Goal: Task Accomplishment & Management: Manage account settings

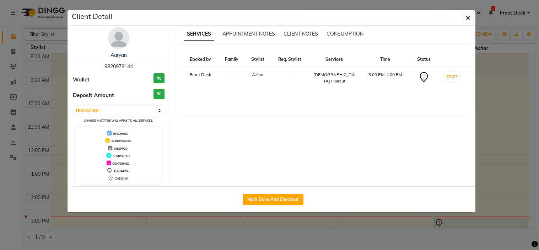
select select "7"
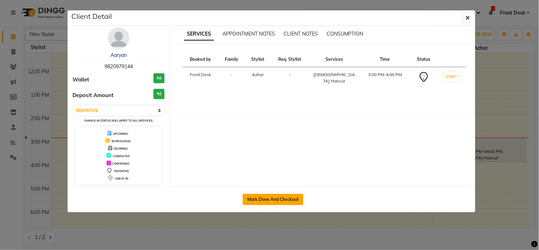
click at [285, 199] on button "Mark Done And Checkout" at bounding box center [273, 199] width 61 height 11
select select "service"
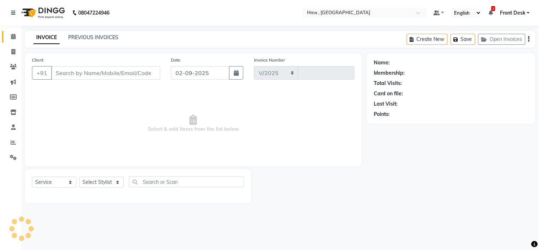
select select "5711"
type input "1946"
type input "9820979144"
select select "39098"
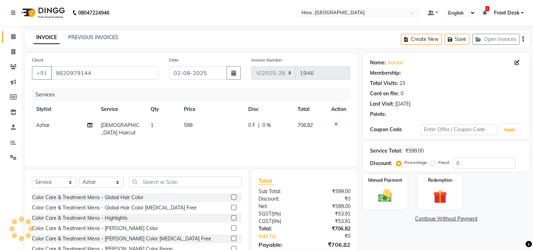
select select "1: Object"
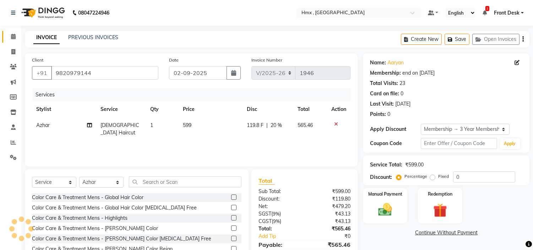
type input "20"
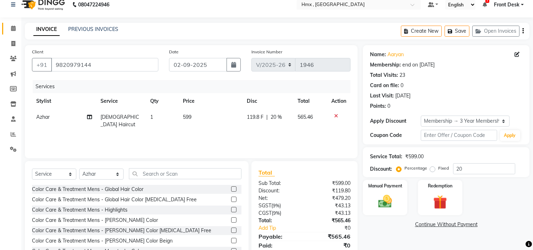
scroll to position [34, 0]
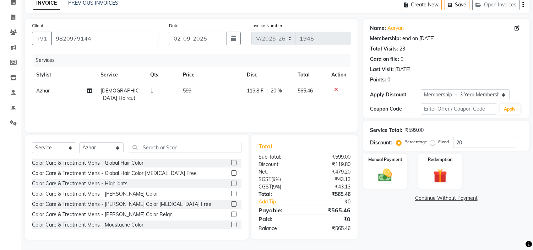
drag, startPoint x: 394, startPoint y: 162, endPoint x: 409, endPoint y: 173, distance: 18.1
click at [394, 163] on div "Manual Payment" at bounding box center [385, 170] width 44 height 35
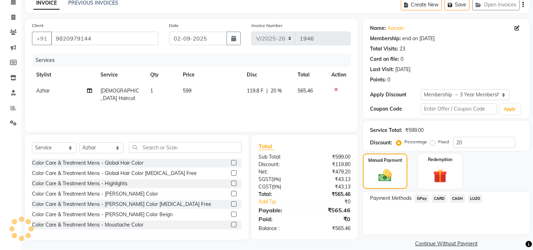
click at [425, 197] on span "GPay" at bounding box center [421, 198] width 15 height 8
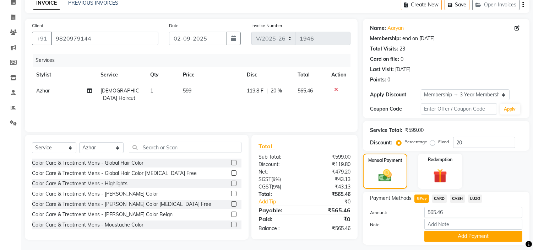
scroll to position [54, 0]
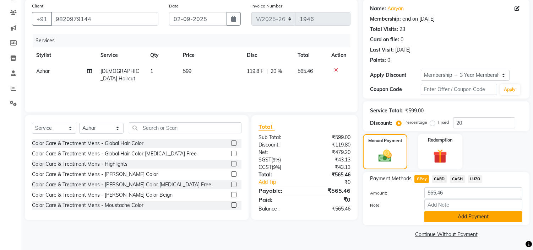
click at [459, 217] on button "Add Payment" at bounding box center [473, 216] width 98 height 11
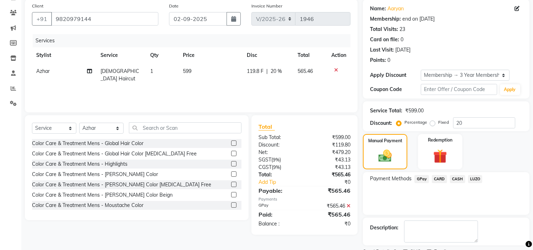
scroll to position [84, 0]
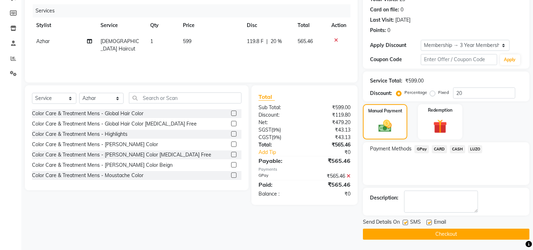
click at [409, 228] on button "Checkout" at bounding box center [446, 233] width 167 height 11
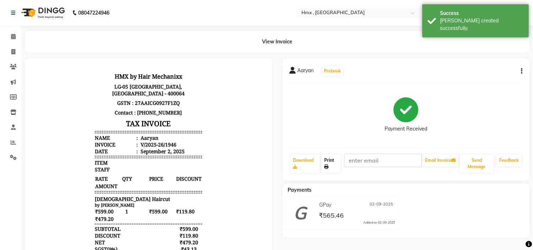
click at [333, 162] on link "Print" at bounding box center [330, 163] width 19 height 18
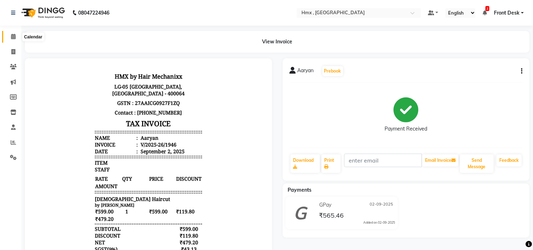
drag, startPoint x: 15, startPoint y: 35, endPoint x: 98, endPoint y: 0, distance: 89.5
click at [15, 36] on span at bounding box center [13, 37] width 12 height 8
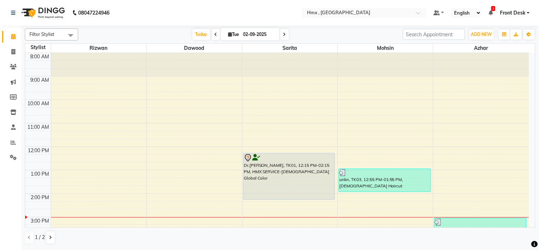
click at [72, 206] on div "8:00 AM 9:00 AM 10:00 AM 11:00 AM 12:00 PM 1:00 PM 2:00 PM 3:00 PM 4:00 PM 5:00…" at bounding box center [277, 217] width 504 height 328
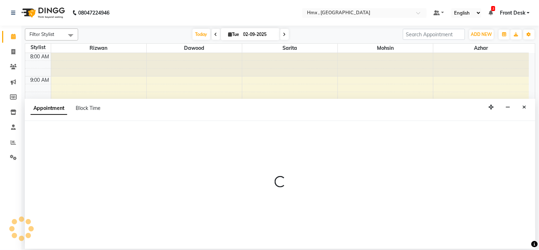
select select "76837"
select select "855"
select select "tentative"
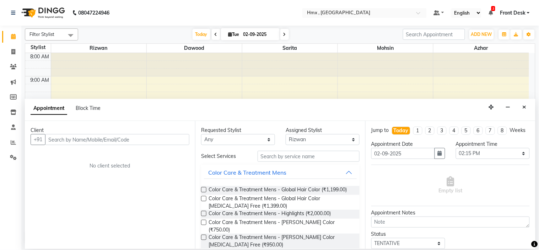
click at [70, 139] on input "text" at bounding box center [117, 139] width 144 height 11
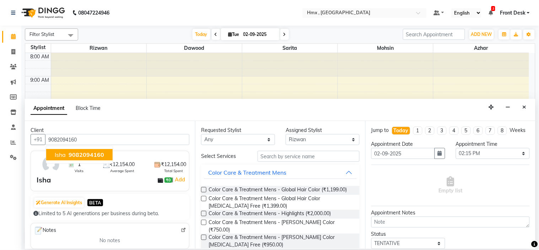
click at [83, 153] on span "9082094160" at bounding box center [87, 154] width 36 height 7
type input "9082094160"
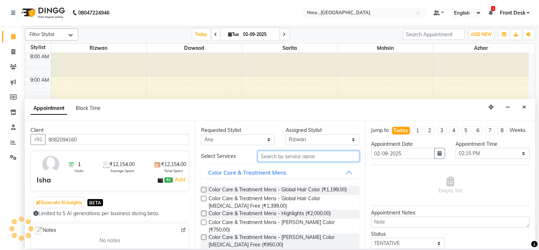
click at [278, 159] on input "text" at bounding box center [309, 156] width 102 height 11
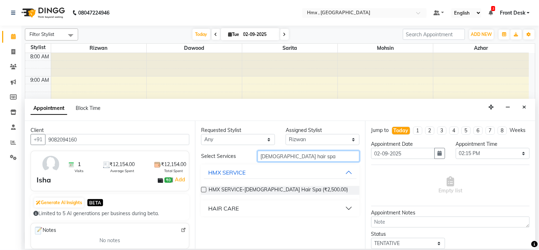
type input "[DEMOGRAPHIC_DATA] hair spa"
click at [204, 189] on label at bounding box center [203, 189] width 5 height 5
click at [204, 189] on input "checkbox" at bounding box center [203, 190] width 5 height 5
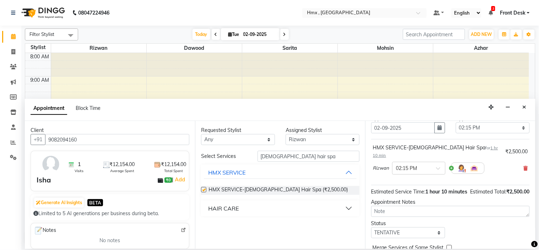
checkbox input "false"
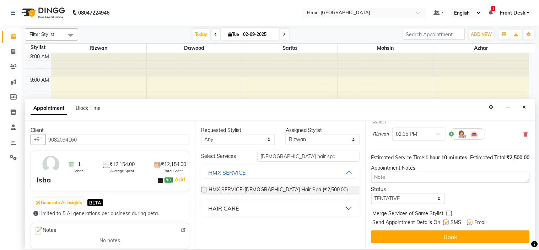
scroll to position [66, 0]
click at [447, 222] on label at bounding box center [445, 221] width 5 height 5
click at [447, 222] on input "checkbox" at bounding box center [445, 223] width 5 height 5
checkbox input "false"
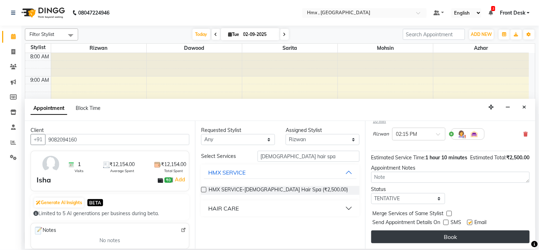
click at [445, 233] on button "Book" at bounding box center [450, 236] width 158 height 13
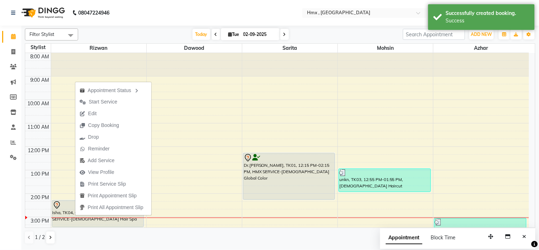
click at [95, 100] on span "Start Service" at bounding box center [103, 101] width 28 height 7
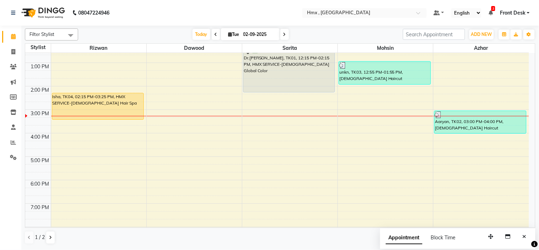
scroll to position [118, 0]
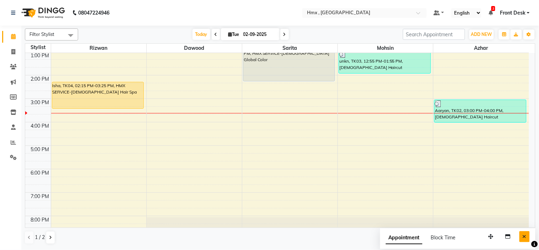
click at [524, 236] on icon "Close" at bounding box center [524, 236] width 4 height 5
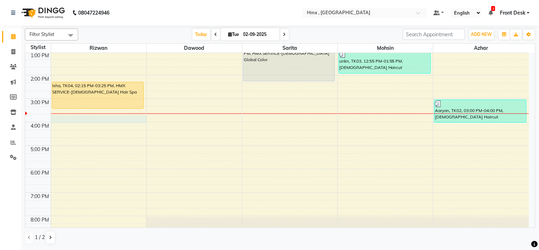
click at [66, 118] on div "8:00 AM 9:00 AM 10:00 AM 11:00 AM 12:00 PM 1:00 PM 2:00 PM 3:00 PM 4:00 PM 5:00…" at bounding box center [277, 99] width 504 height 328
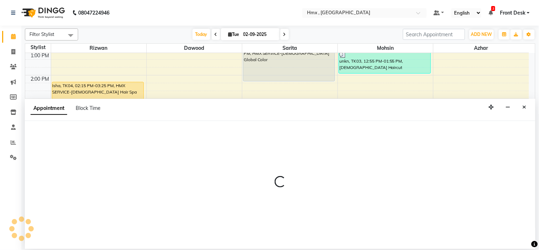
select select "76837"
select select "945"
select select "tentative"
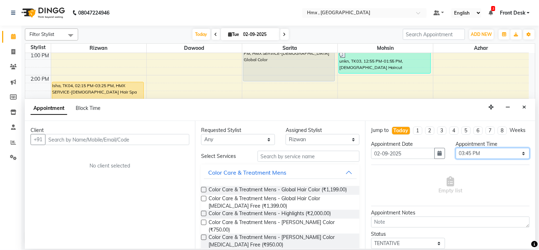
click at [489, 159] on select "Select 09:00 AM 09:15 AM 09:30 AM 09:45 AM 10:00 AM 10:15 AM 10:30 AM 10:45 AM …" at bounding box center [493, 153] width 74 height 11
click at [456, 154] on select "Select 09:00 AM 09:15 AM 09:30 AM 09:45 AM 10:00 AM 10:15 AM 10:30 AM 10:45 AM …" at bounding box center [493, 153] width 74 height 11
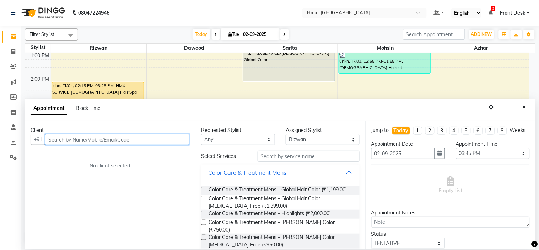
click at [66, 136] on input "text" at bounding box center [117, 139] width 144 height 11
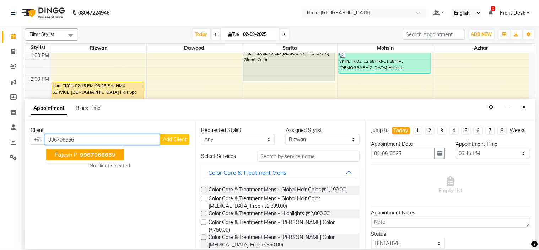
click at [91, 154] on span "996706666" at bounding box center [96, 154] width 32 height 7
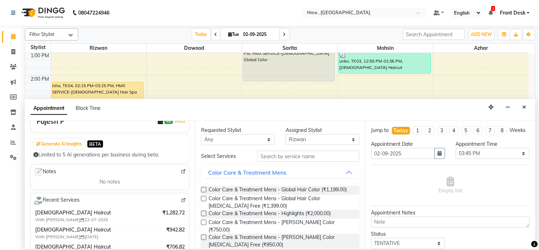
scroll to position [79, 0]
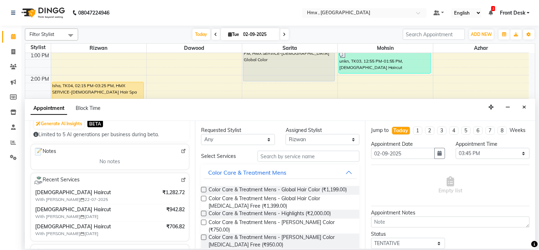
type input "9967066669"
click at [273, 159] on input "text" at bounding box center [309, 156] width 102 height 11
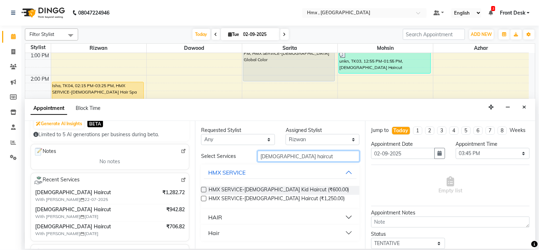
type input "[DEMOGRAPHIC_DATA] haircut"
click at [235, 217] on button "HAIR" at bounding box center [280, 217] width 153 height 13
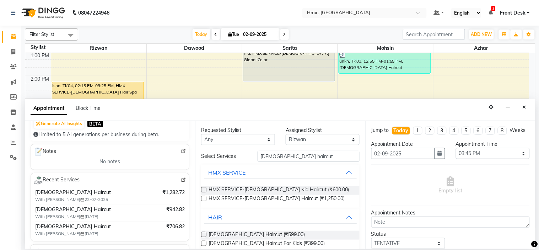
click at [205, 235] on label at bounding box center [203, 234] width 5 height 5
click at [205, 235] on input "checkbox" at bounding box center [203, 235] width 5 height 5
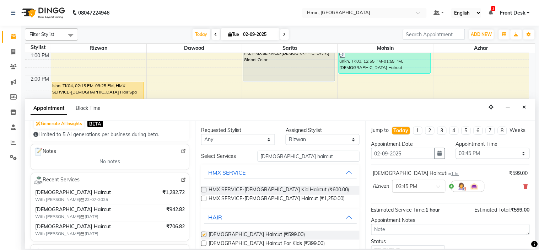
checkbox input "false"
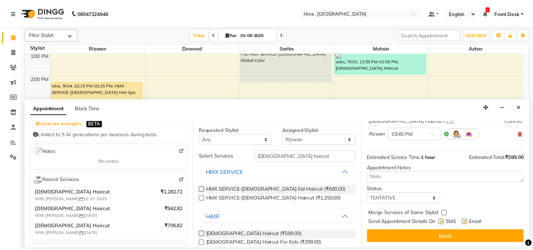
scroll to position [59, 0]
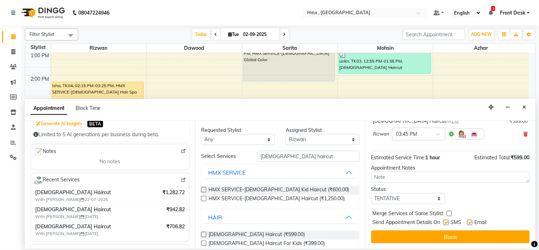
click at [446, 222] on label at bounding box center [445, 221] width 5 height 5
click at [446, 222] on input "checkbox" at bounding box center [445, 223] width 5 height 5
checkbox input "false"
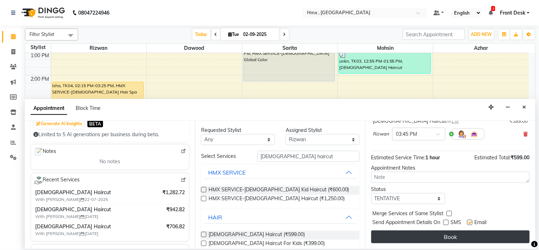
click at [449, 236] on button "Book" at bounding box center [450, 236] width 158 height 13
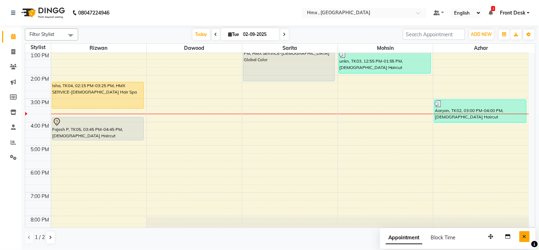
click at [524, 236] on icon "Close" at bounding box center [524, 236] width 4 height 5
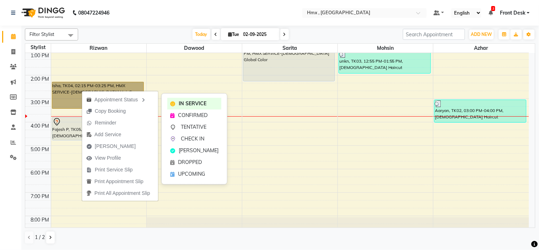
click at [75, 92] on link "Isha, TK04, 02:15 PM-03:25 PM, HMX SERVICE-[DEMOGRAPHIC_DATA] Hair Spa" at bounding box center [98, 95] width 92 height 27
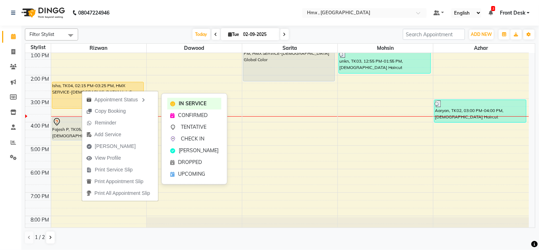
select select "1"
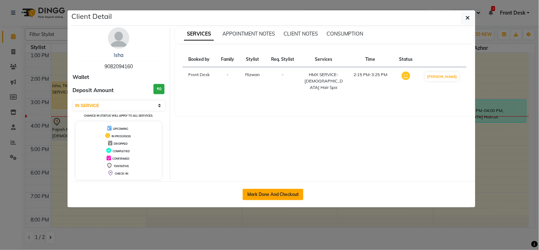
click at [269, 193] on button "Mark Done And Checkout" at bounding box center [273, 194] width 61 height 11
select select "5711"
select select "service"
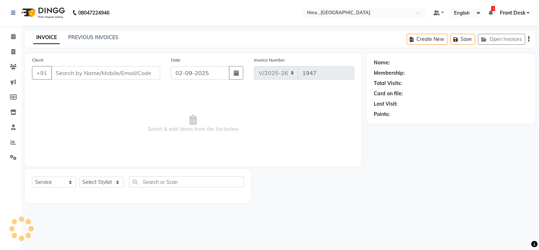
select select "3"
type input "9082094160"
select select "76837"
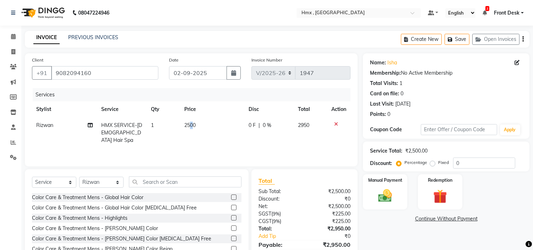
click at [193, 129] on td "2500" at bounding box center [212, 132] width 64 height 31
select select "76837"
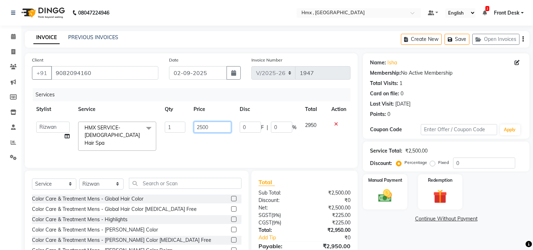
click at [225, 129] on input "2500" at bounding box center [212, 126] width 37 height 11
type input "2"
type input "3400"
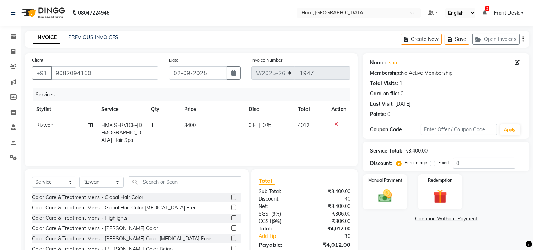
click at [230, 140] on td "3400" at bounding box center [212, 132] width 64 height 31
select select "76837"
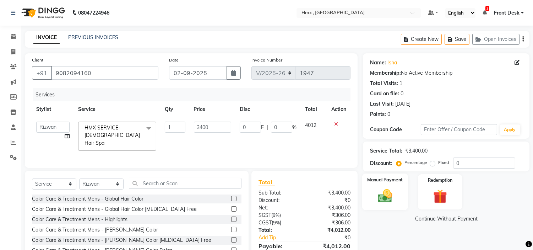
drag, startPoint x: 386, startPoint y: 195, endPoint x: 382, endPoint y: 196, distance: 4.0
click at [386, 195] on img at bounding box center [385, 196] width 23 height 17
click at [422, 219] on span "GPay" at bounding box center [421, 219] width 15 height 8
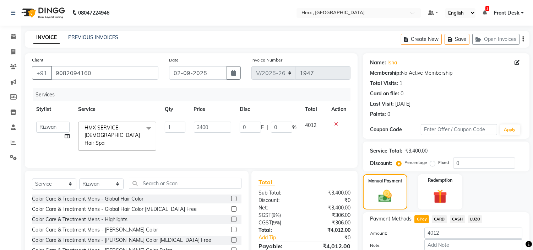
click at [442, 217] on span "CARD" at bounding box center [439, 219] width 15 height 8
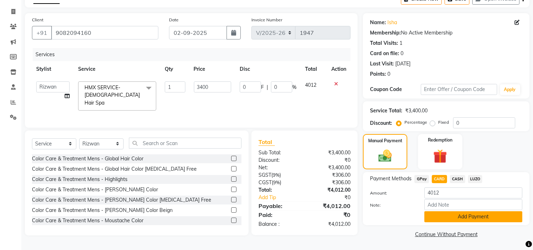
click at [467, 217] on button "Add Payment" at bounding box center [473, 216] width 98 height 11
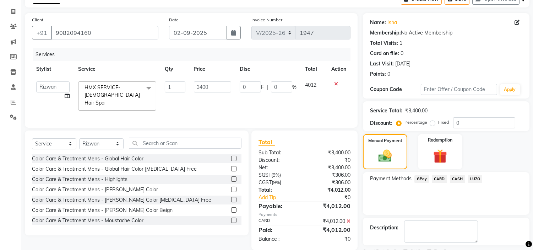
scroll to position [70, 0]
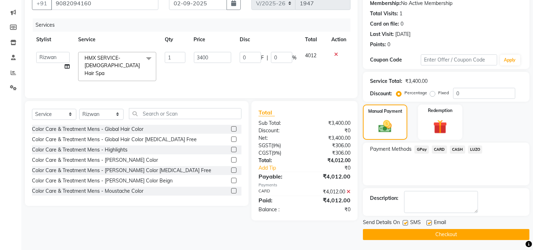
click at [441, 232] on button "Checkout" at bounding box center [446, 234] width 167 height 11
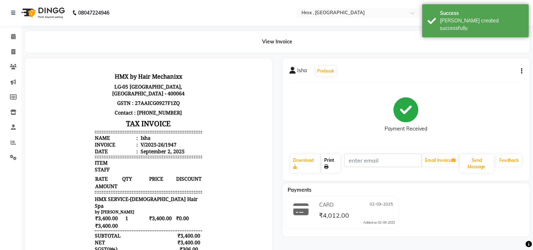
click at [332, 162] on link "Print" at bounding box center [330, 163] width 19 height 18
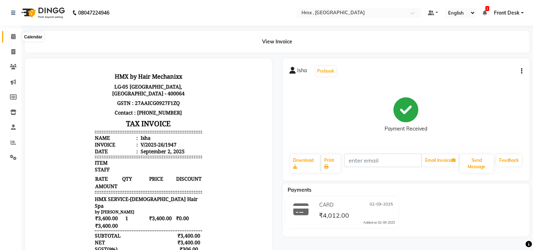
drag, startPoint x: 12, startPoint y: 38, endPoint x: 18, endPoint y: 40, distance: 6.5
click at [12, 39] on icon at bounding box center [13, 36] width 5 height 5
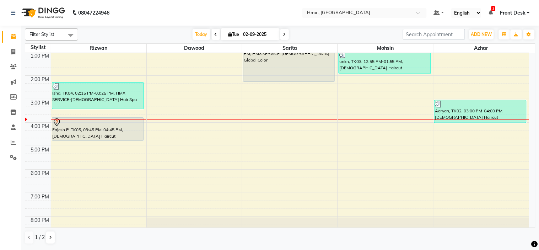
scroll to position [118, 0]
click at [98, 196] on div "8:00 AM 9:00 AM 10:00 AM 11:00 AM 12:00 PM 1:00 PM 2:00 PM 3:00 PM 4:00 PM 5:00…" at bounding box center [277, 99] width 504 height 328
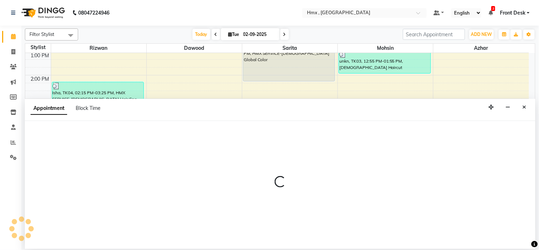
select select "76837"
select select "1140"
select select "tentative"
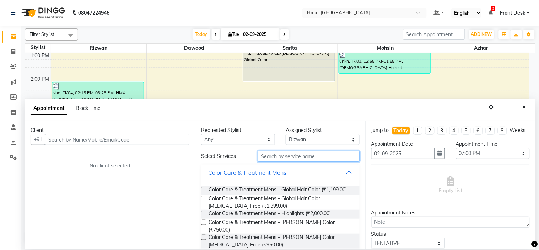
click at [275, 161] on input "text" at bounding box center [309, 156] width 102 height 11
click at [523, 108] on icon "Close" at bounding box center [524, 106] width 4 height 5
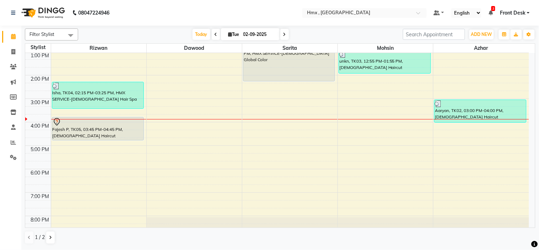
click at [84, 173] on div "8:00 AM 9:00 AM 10:00 AM 11:00 AM 12:00 PM 1:00 PM 2:00 PM 3:00 PM 4:00 PM 5:00…" at bounding box center [277, 99] width 504 height 328
select select "76837"
select select "tentative"
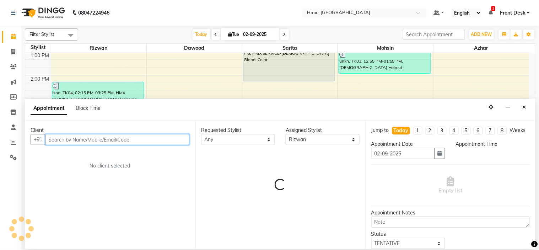
select select "1080"
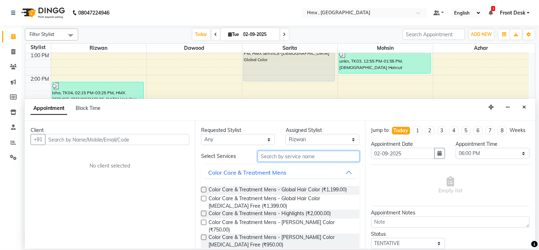
click at [287, 156] on input "text" at bounding box center [309, 156] width 102 height 11
type input "f"
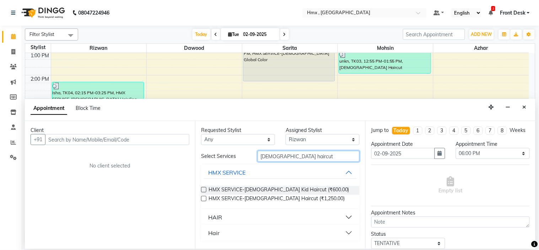
type input "[DEMOGRAPHIC_DATA] haircut"
click at [236, 217] on button "HAIR" at bounding box center [280, 217] width 153 height 13
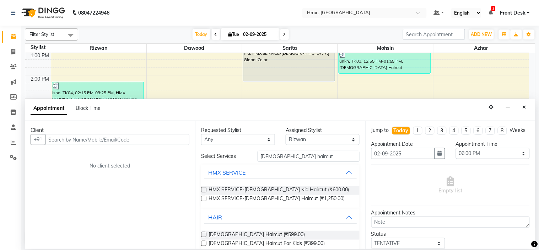
click at [205, 233] on label at bounding box center [203, 234] width 5 height 5
click at [205, 233] on input "checkbox" at bounding box center [203, 235] width 5 height 5
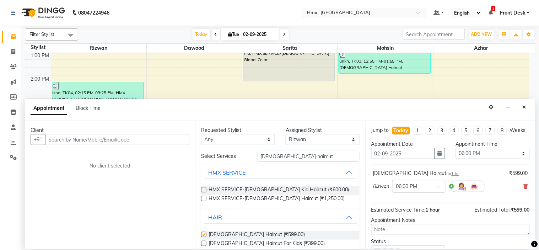
checkbox input "false"
click at [100, 135] on input "text" at bounding box center [117, 139] width 144 height 11
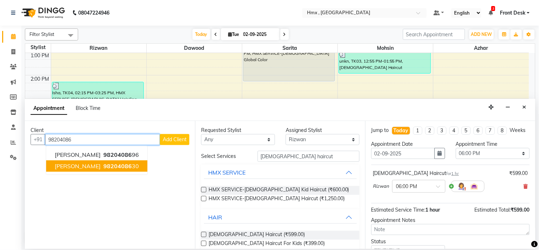
drag, startPoint x: 77, startPoint y: 165, endPoint x: 158, endPoint y: 165, distance: 80.3
click at [103, 166] on span "98204086" at bounding box center [117, 165] width 28 height 7
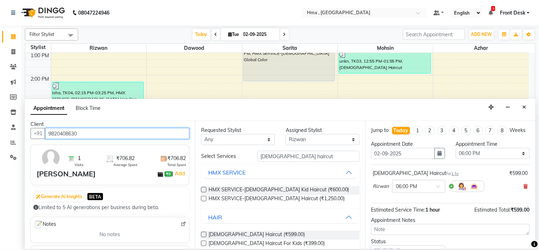
scroll to position [0, 0]
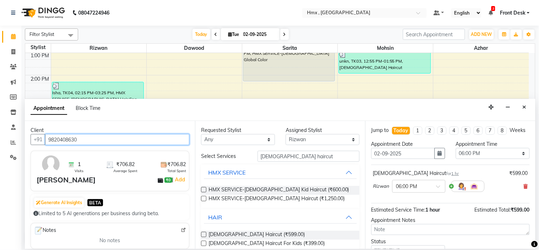
type input "9820408630"
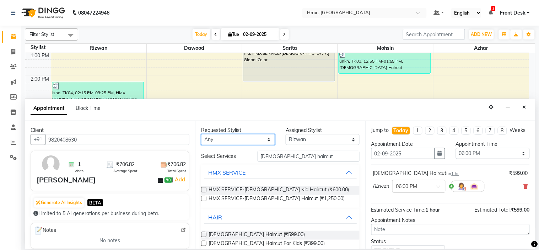
click at [242, 140] on select "Any [PERSON_NAME] [PERSON_NAME] [PERSON_NAME] [PERSON_NAME] [PERSON_NAME] [PERS…" at bounding box center [238, 139] width 74 height 11
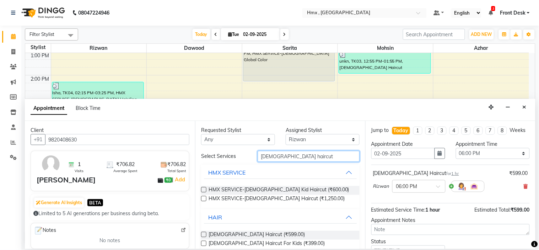
click at [303, 157] on input "[DEMOGRAPHIC_DATA] haircut" at bounding box center [309, 156] width 102 height 11
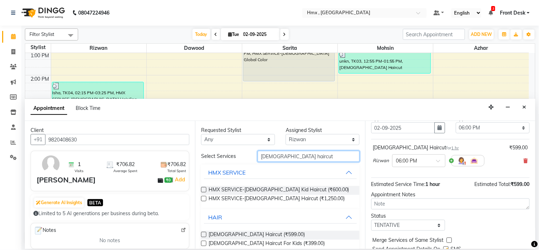
scroll to position [59, 0]
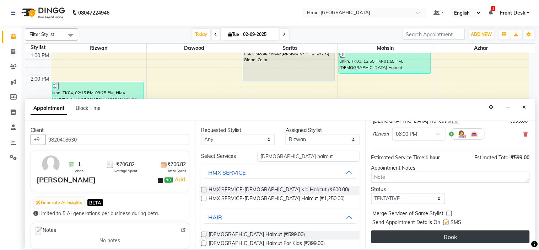
click at [445, 236] on button "Book" at bounding box center [450, 236] width 158 height 13
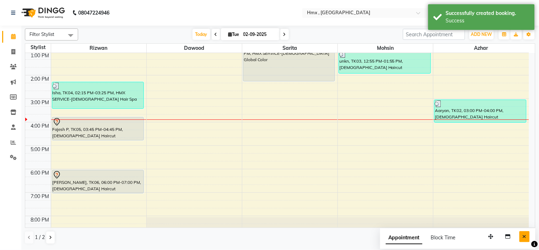
click at [524, 238] on icon "Close" at bounding box center [524, 236] width 4 height 5
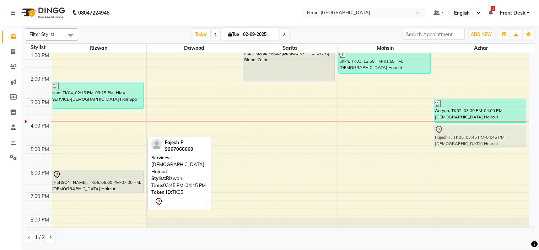
drag, startPoint x: 105, startPoint y: 121, endPoint x: 513, endPoint y: 131, distance: 407.5
click at [513, 131] on tr "Isha, TK04, 02:15 PM-03:25 PM, HMX SERVICE-[DEMOGRAPHIC_DATA] Hair Spa Fajesh P…" at bounding box center [277, 99] width 504 height 328
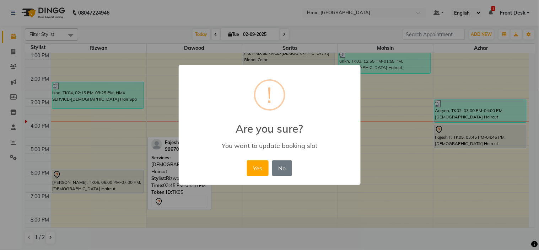
drag, startPoint x: 257, startPoint y: 168, endPoint x: 327, endPoint y: 162, distance: 70.2
click at [257, 168] on button "Yes" at bounding box center [258, 168] width 22 height 16
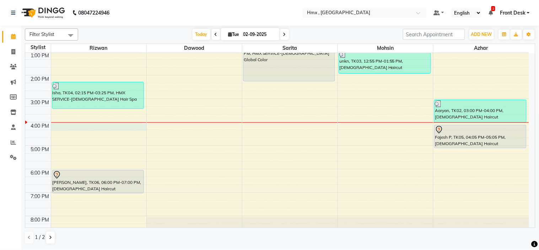
click at [72, 126] on div "8:00 AM 9:00 AM 10:00 AM 11:00 AM 12:00 PM 1:00 PM 2:00 PM 3:00 PM 4:00 PM 5:00…" at bounding box center [277, 99] width 504 height 328
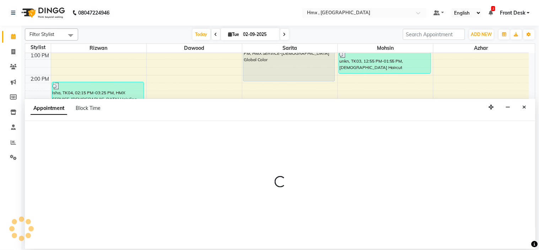
select select "76837"
select select "960"
select select "tentative"
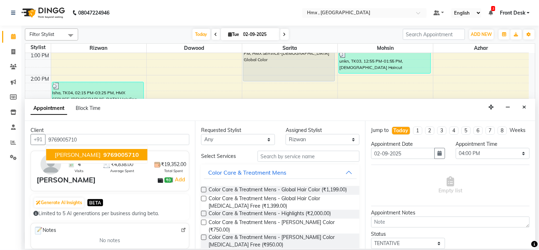
type input "9769005710"
drag, startPoint x: 271, startPoint y: 156, endPoint x: 278, endPoint y: 161, distance: 8.8
click at [270, 157] on input "text" at bounding box center [309, 156] width 102 height 11
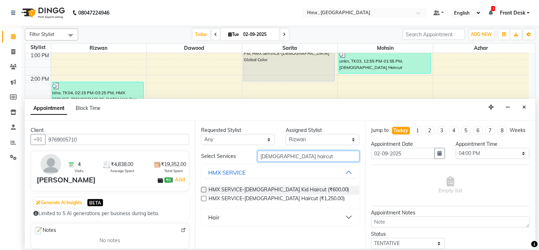
type input "[DEMOGRAPHIC_DATA] haircut"
click at [219, 216] on div "Hair" at bounding box center [213, 217] width 11 height 9
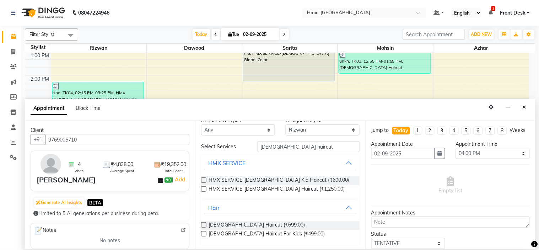
click at [204, 224] on label at bounding box center [203, 224] width 5 height 5
click at [204, 224] on input "checkbox" at bounding box center [203, 225] width 5 height 5
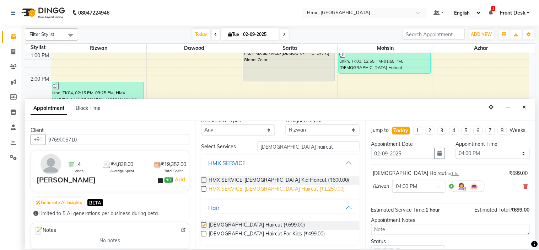
scroll to position [2, 0]
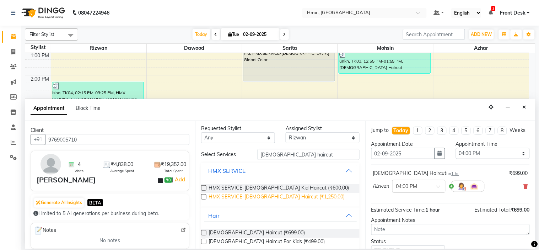
checkbox input "false"
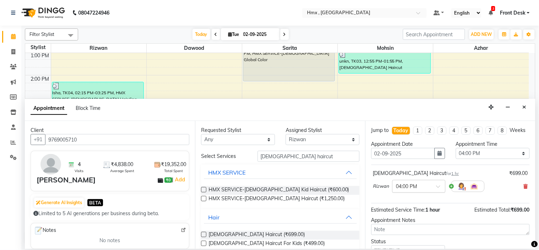
click at [425, 193] on div "× 04:00 PM" at bounding box center [418, 186] width 53 height 13
click at [414, 230] on div "04:30 PM" at bounding box center [418, 225] width 53 height 13
click at [299, 160] on input "[DEMOGRAPHIC_DATA] haircut" at bounding box center [309, 156] width 102 height 11
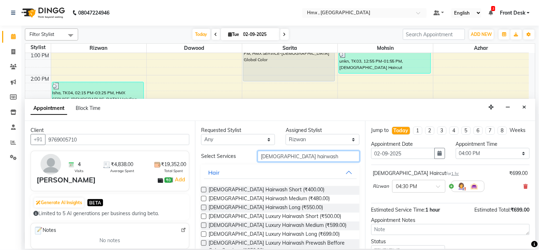
type input "[DEMOGRAPHIC_DATA] hairwash"
click at [202, 208] on label at bounding box center [203, 207] width 5 height 5
click at [202, 208] on input "checkbox" at bounding box center [203, 208] width 5 height 5
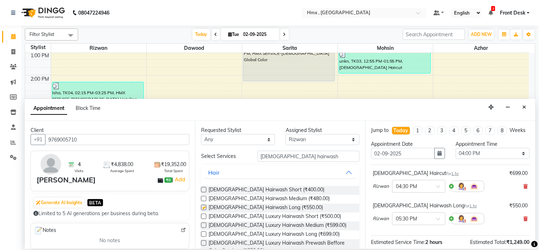
checkbox input "false"
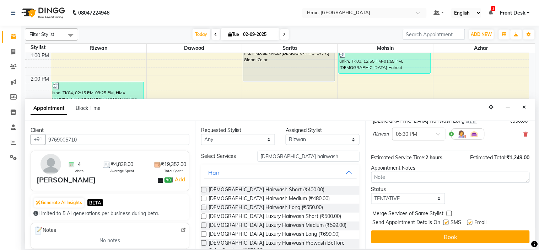
scroll to position [91, 0]
click at [445, 221] on label at bounding box center [445, 221] width 5 height 5
click at [445, 221] on input "checkbox" at bounding box center [445, 223] width 5 height 5
checkbox input "false"
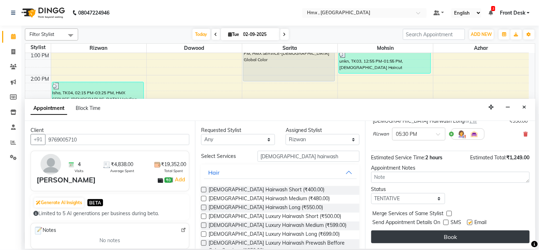
click at [445, 233] on button "Book" at bounding box center [450, 236] width 158 height 13
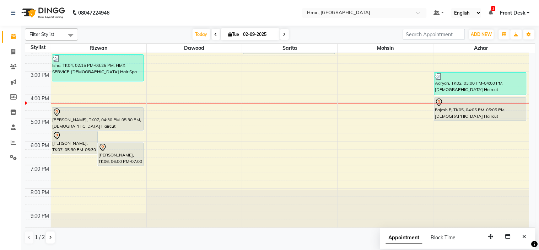
scroll to position [155, 0]
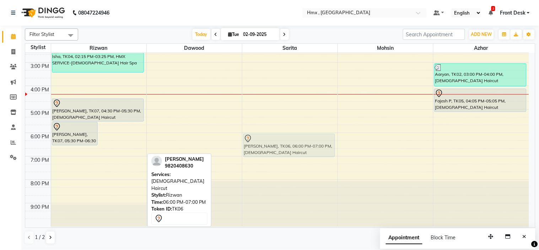
drag, startPoint x: 125, startPoint y: 136, endPoint x: 271, endPoint y: 140, distance: 146.4
click at [271, 140] on tr "[PERSON_NAME], TK07, 05:30 PM-06:30 PM, [DEMOGRAPHIC_DATA] Hairwash [PERSON_NAM…" at bounding box center [277, 62] width 504 height 328
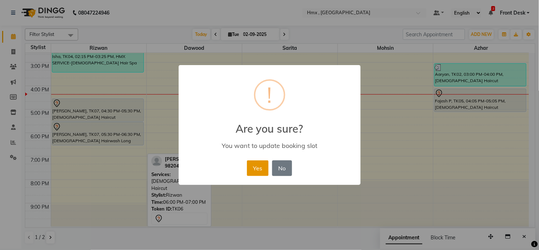
click at [261, 169] on button "Yes" at bounding box center [258, 168] width 22 height 16
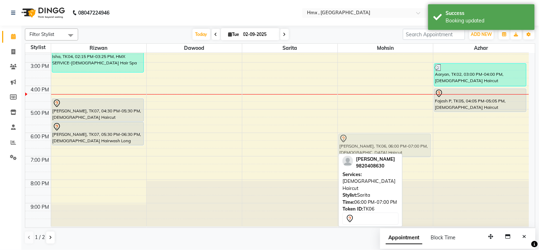
drag, startPoint x: 278, startPoint y: 136, endPoint x: 354, endPoint y: 134, distance: 75.3
click at [354, 134] on tr "Isha, TK04, 02:15 PM-03:25 PM, HMX SERVICE-[DEMOGRAPHIC_DATA] Hair Spa [PERSON_…" at bounding box center [277, 62] width 504 height 328
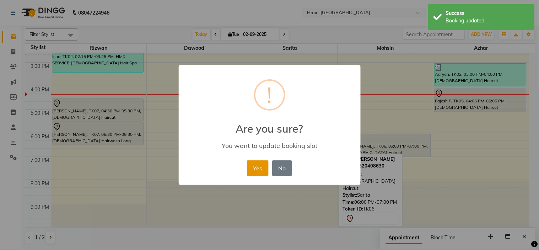
click at [257, 168] on button "Yes" at bounding box center [258, 168] width 22 height 16
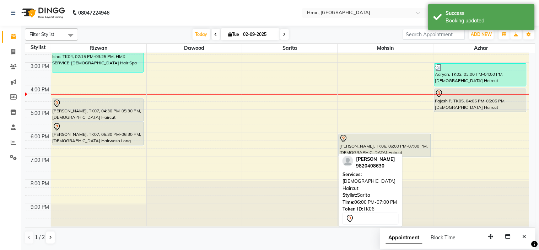
click at [448, 147] on div "8:00 AM 9:00 AM 10:00 AM 11:00 AM 12:00 PM 1:00 PM 2:00 PM 3:00 PM 4:00 PM 5:00…" at bounding box center [277, 62] width 504 height 328
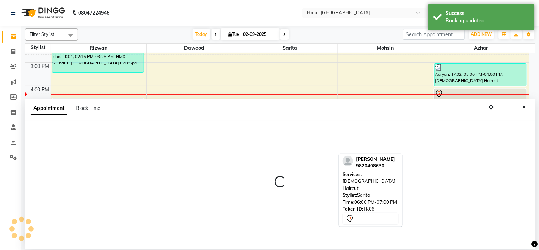
select select "39098"
select select "1095"
select select "tentative"
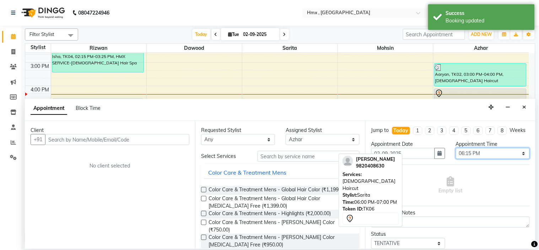
click at [495, 159] on select "Select 09:00 AM 09:15 AM 09:30 AM 09:45 AM 10:00 AM 10:15 AM 10:30 AM 10:45 AM …" at bounding box center [493, 153] width 74 height 11
select select "1110"
click at [456, 154] on select "Select 09:00 AM 09:15 AM 09:30 AM 09:45 AM 10:00 AM 10:15 AM 10:30 AM 10:45 AM …" at bounding box center [493, 153] width 74 height 11
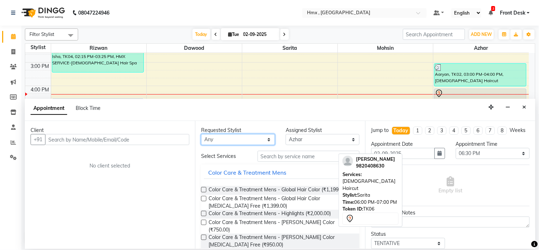
drag, startPoint x: 230, startPoint y: 140, endPoint x: 226, endPoint y: 135, distance: 5.5
click at [230, 140] on select "Any [PERSON_NAME] [PERSON_NAME] [PERSON_NAME] [PERSON_NAME] [PERSON_NAME] [PERS…" at bounding box center [238, 139] width 74 height 11
select select "39098"
click at [201, 134] on select "Any [PERSON_NAME] [PERSON_NAME] [PERSON_NAME] [PERSON_NAME] [PERSON_NAME] [PERS…" at bounding box center [238, 139] width 74 height 11
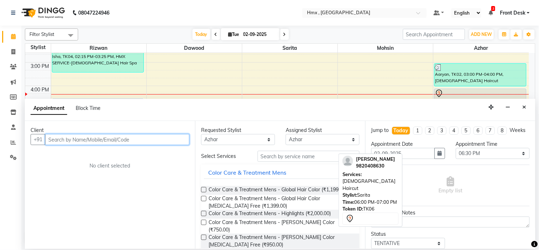
click at [86, 139] on input "text" at bounding box center [117, 139] width 144 height 11
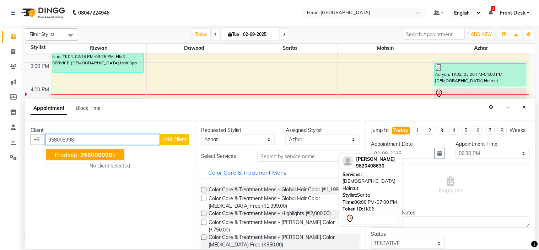
drag, startPoint x: 93, startPoint y: 156, endPoint x: 141, endPoint y: 150, distance: 48.1
click at [96, 156] on span "958008998" at bounding box center [96, 154] width 32 height 7
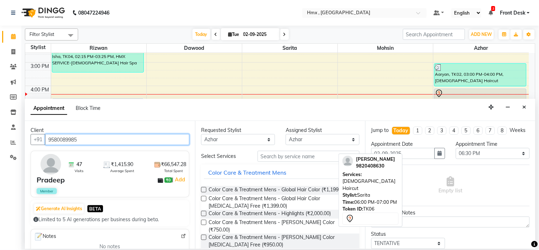
type input "9580089985"
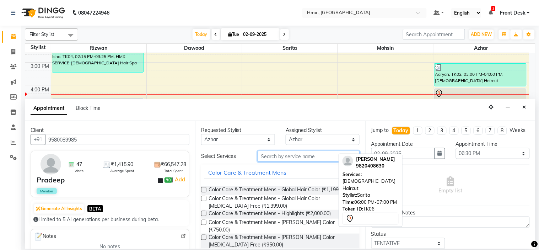
click at [269, 155] on input "text" at bounding box center [309, 156] width 102 height 11
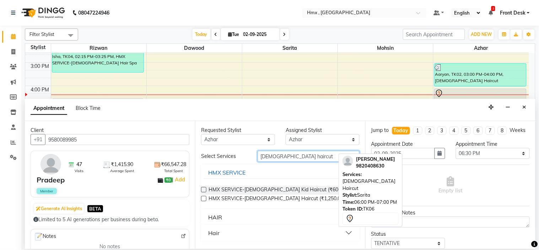
type input "[DEMOGRAPHIC_DATA] haircut"
click at [241, 212] on button "HAIR" at bounding box center [280, 217] width 153 height 13
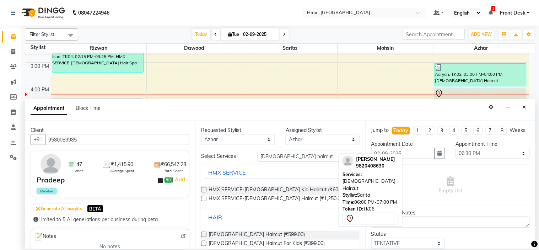
scroll to position [21, 0]
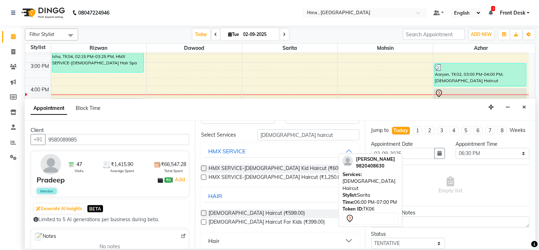
click at [203, 214] on label at bounding box center [203, 212] width 5 height 5
click at [203, 214] on input "checkbox" at bounding box center [203, 213] width 5 height 5
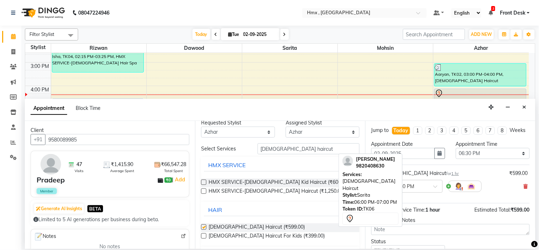
scroll to position [0, 0]
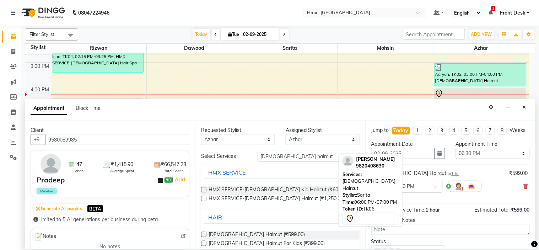
checkbox input "false"
drag, startPoint x: 300, startPoint y: 159, endPoint x: 242, endPoint y: 167, distance: 59.2
click at [242, 167] on div "Select Services [DEMOGRAPHIC_DATA] haircut HMX SERVICE HMX SERVICE-[DEMOGRAPHIC…" at bounding box center [280, 210] width 158 height 119
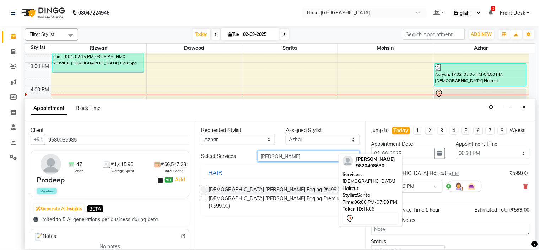
type input "[PERSON_NAME]"
click at [203, 190] on label at bounding box center [203, 189] width 5 height 5
click at [203, 190] on input "checkbox" at bounding box center [203, 190] width 5 height 5
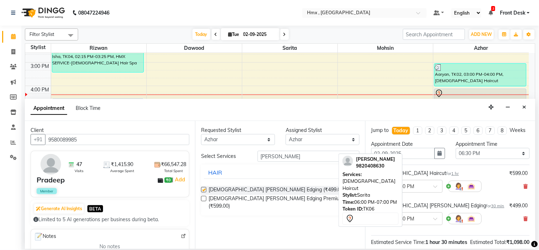
checkbox input "false"
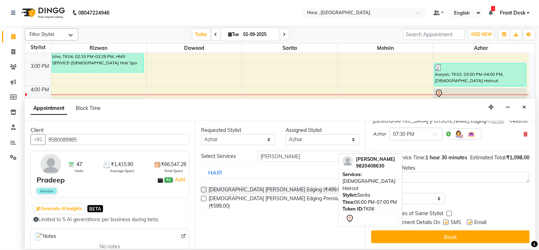
scroll to position [98, 0]
drag, startPoint x: 452, startPoint y: 231, endPoint x: 457, endPoint y: 233, distance: 5.6
click at [453, 232] on button "Book" at bounding box center [450, 236] width 158 height 13
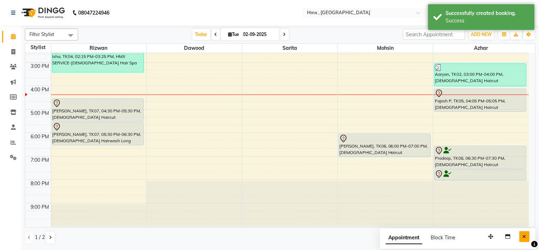
click at [522, 237] on button "Close" at bounding box center [524, 236] width 10 height 11
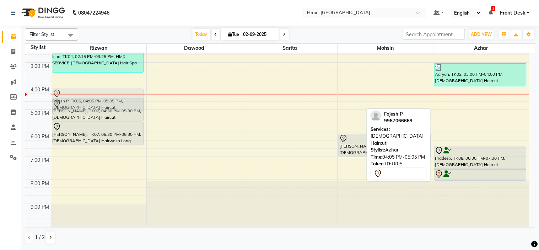
drag, startPoint x: 451, startPoint y: 93, endPoint x: 65, endPoint y: 90, distance: 385.7
click at [65, 90] on tr "Isha, TK04, 02:15 PM-03:25 PM, HMX SERVICE-[DEMOGRAPHIC_DATA] Hair Spa [PERSON_…" at bounding box center [277, 62] width 504 height 328
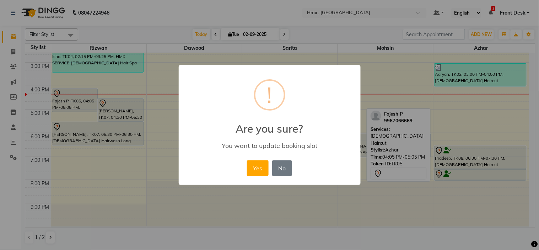
drag, startPoint x: 260, startPoint y: 169, endPoint x: 153, endPoint y: 133, distance: 113.6
click at [260, 169] on button "Yes" at bounding box center [258, 168] width 22 height 16
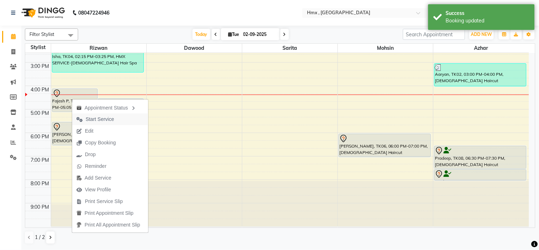
click at [92, 121] on span "Start Service" at bounding box center [100, 118] width 28 height 7
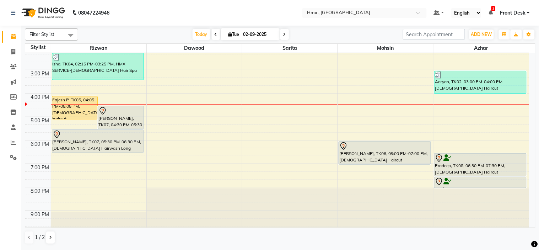
scroll to position [155, 0]
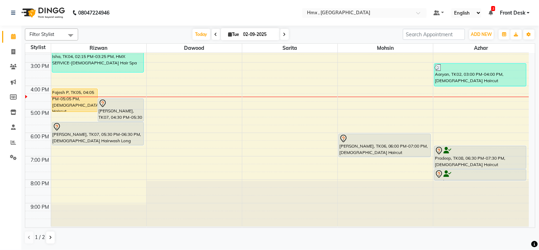
click at [374, 122] on div "8:00 AM 9:00 AM 10:00 AM 11:00 AM 12:00 PM 1:00 PM 2:00 PM 3:00 PM 4:00 PM 5:00…" at bounding box center [277, 62] width 504 height 328
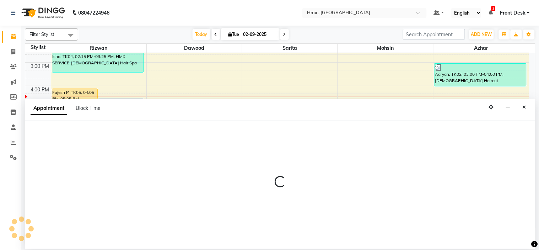
select select "39110"
select select "tentative"
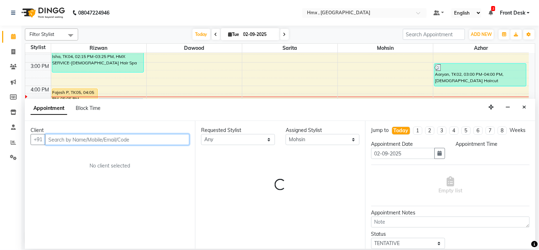
select select "1035"
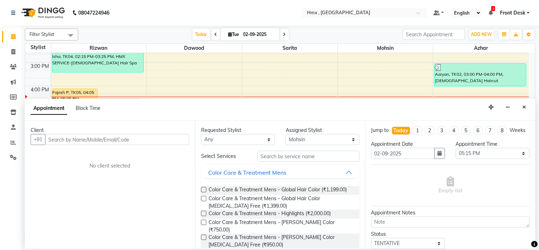
click at [114, 133] on div "Client" at bounding box center [110, 129] width 159 height 7
drag, startPoint x: 80, startPoint y: 139, endPoint x: 84, endPoint y: 140, distance: 4.0
click at [82, 140] on input "text" at bounding box center [117, 139] width 144 height 11
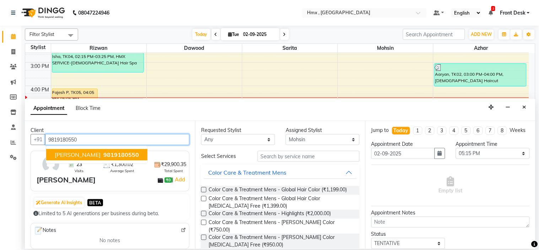
click at [84, 154] on span "[PERSON_NAME]" at bounding box center [78, 154] width 46 height 7
type input "9819180550"
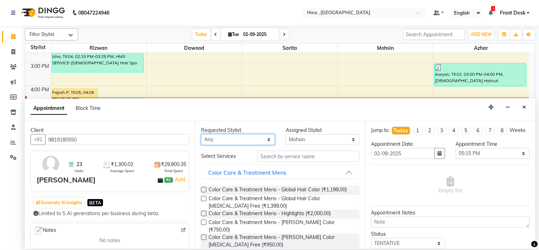
click at [266, 143] on select "Any [PERSON_NAME] [PERSON_NAME] [PERSON_NAME] [PERSON_NAME] [PERSON_NAME] [PERS…" at bounding box center [238, 139] width 74 height 11
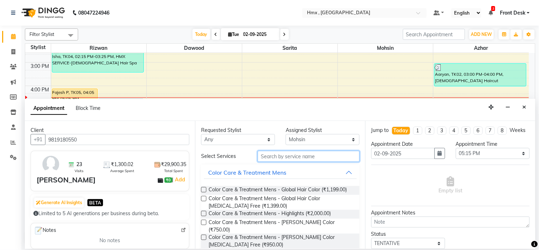
click at [296, 158] on input "text" at bounding box center [309, 156] width 102 height 11
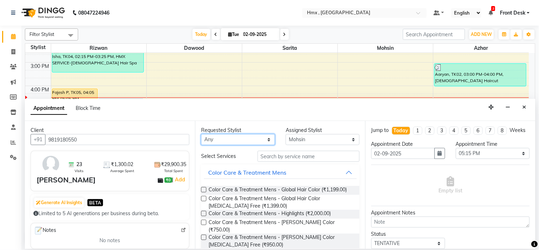
click at [265, 141] on select "Any [PERSON_NAME] [PERSON_NAME] [PERSON_NAME] [PERSON_NAME] [PERSON_NAME] [PERS…" at bounding box center [238, 139] width 74 height 11
select select "39110"
click at [201, 134] on select "Any [PERSON_NAME] [PERSON_NAME] [PERSON_NAME] [PERSON_NAME] [PERSON_NAME] [PERS…" at bounding box center [238, 139] width 74 height 11
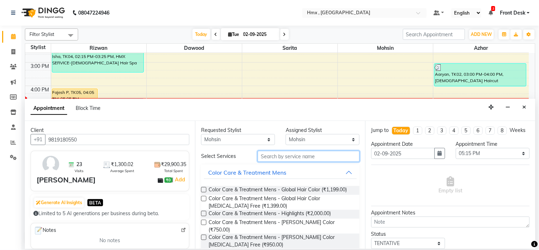
click at [289, 157] on input "text" at bounding box center [309, 156] width 102 height 11
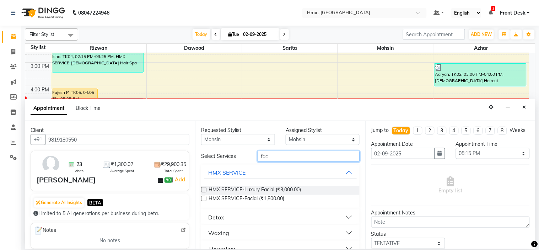
type input "fac"
click at [205, 190] on label at bounding box center [203, 189] width 5 height 5
click at [205, 190] on input "checkbox" at bounding box center [203, 190] width 5 height 5
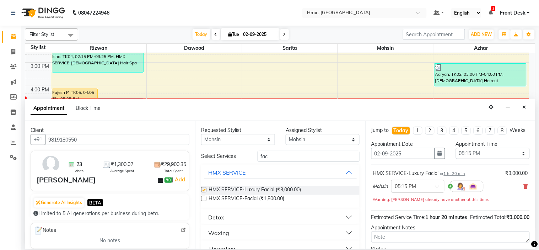
checkbox input "false"
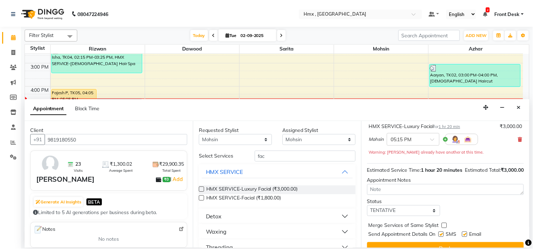
scroll to position [74, 0]
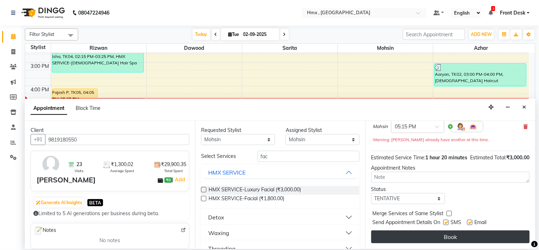
click at [443, 236] on button "Book" at bounding box center [450, 236] width 158 height 13
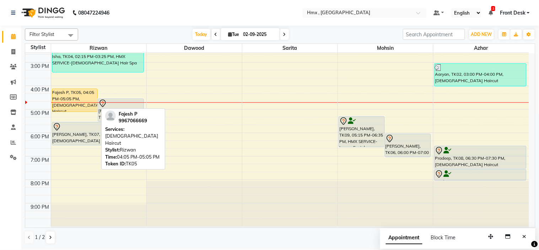
click at [62, 94] on div "Fajesh P, TK05, 04:05 PM-05:05 PM, [DEMOGRAPHIC_DATA] Haircut" at bounding box center [74, 100] width 45 height 23
click at [67, 88] on link "Fajesh P, TK05, 04:05 PM-05:05 PM, [DEMOGRAPHIC_DATA] Haircut" at bounding box center [75, 99] width 46 height 23
select select "1"
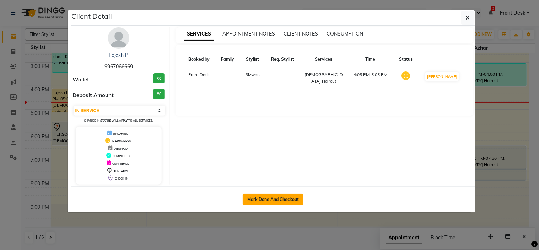
click at [278, 197] on button "Mark Done And Checkout" at bounding box center [273, 199] width 61 height 11
select select "service"
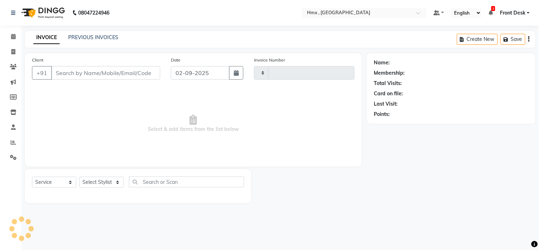
type input "1948"
select select "5711"
type input "9967066669"
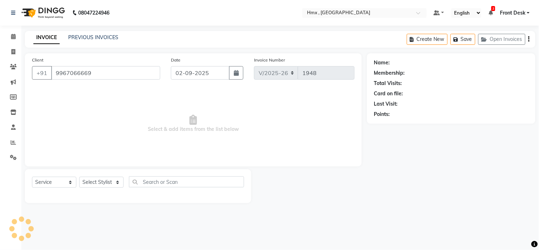
select select "76837"
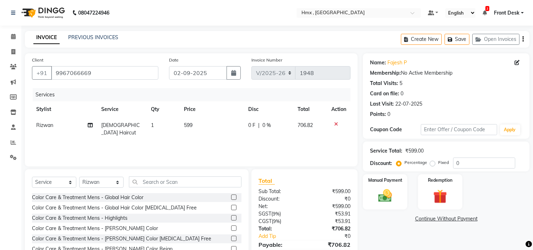
click at [186, 125] on span "599" at bounding box center [188, 125] width 9 height 6
select select "76837"
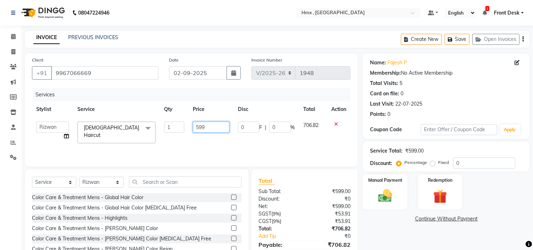
click at [213, 126] on input "599" at bounding box center [211, 126] width 37 height 11
type input "5"
type input "9"
type input "799"
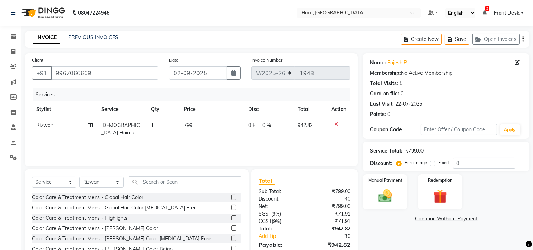
click at [210, 143] on div "Services Stylist Service Qty Price Disc Total Action [PERSON_NAME] [DEMOGRAPHIC…" at bounding box center [191, 123] width 319 height 71
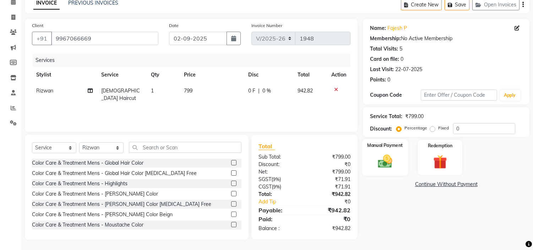
drag, startPoint x: 375, startPoint y: 154, endPoint x: 375, endPoint y: 172, distance: 18.1
click at [376, 154] on img at bounding box center [385, 161] width 23 height 17
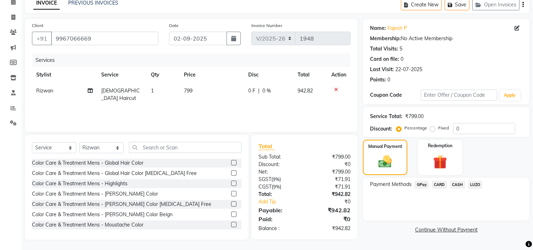
click at [424, 183] on span "GPay" at bounding box center [421, 184] width 15 height 8
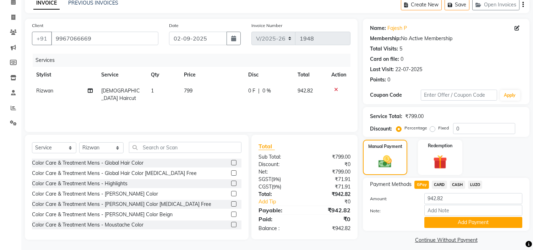
click at [478, 221] on button "Add Payment" at bounding box center [473, 222] width 98 height 11
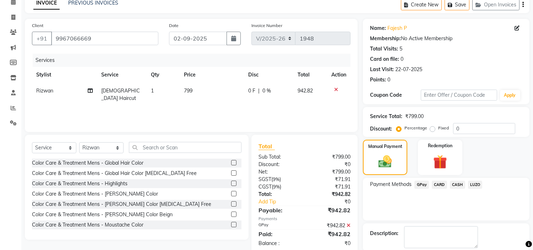
scroll to position [70, 0]
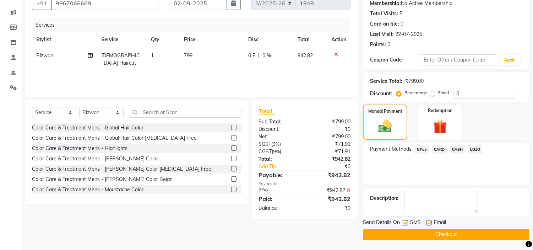
click at [418, 236] on button "Checkout" at bounding box center [446, 234] width 167 height 11
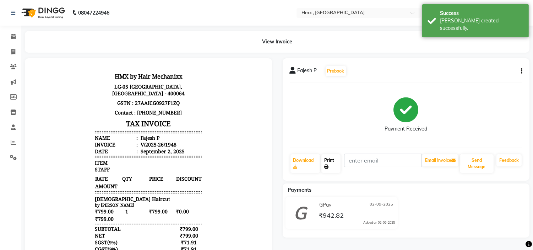
click at [334, 166] on link "Print" at bounding box center [330, 163] width 19 height 18
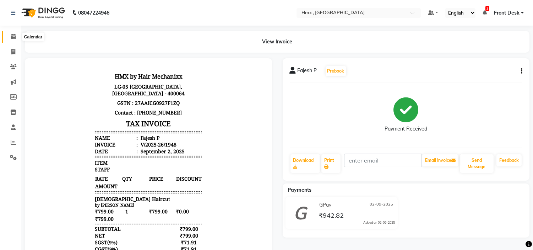
click at [12, 37] on icon at bounding box center [13, 36] width 5 height 5
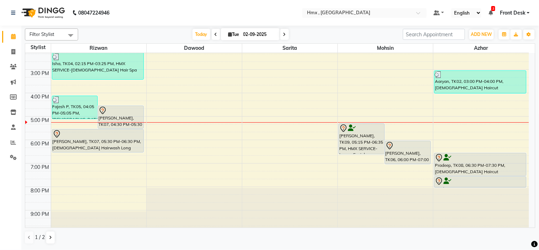
scroll to position [155, 0]
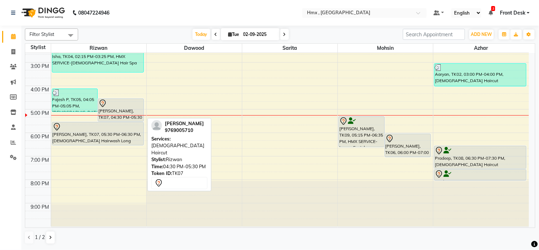
click at [131, 102] on div at bounding box center [120, 103] width 45 height 9
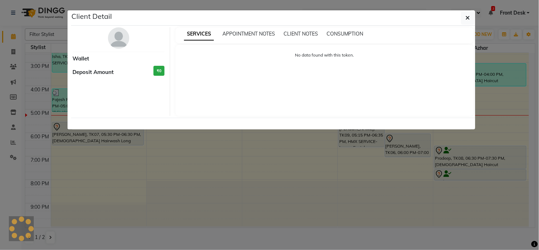
select select "7"
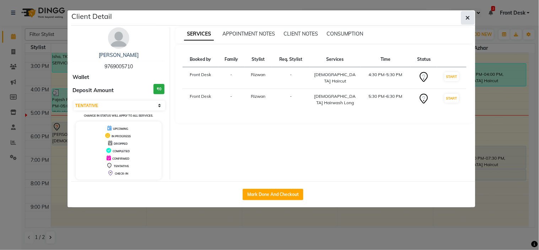
click at [471, 16] on button "button" at bounding box center [467, 17] width 13 height 13
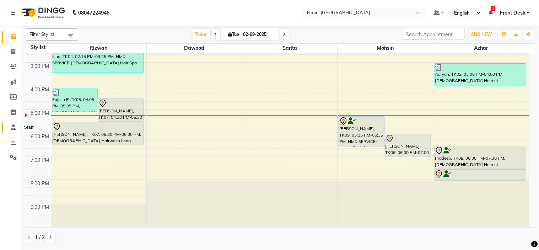
click at [12, 127] on icon at bounding box center [13, 126] width 5 height 5
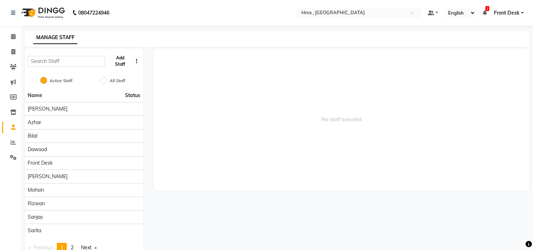
click at [118, 63] on button "Add Staff" at bounding box center [120, 61] width 25 height 18
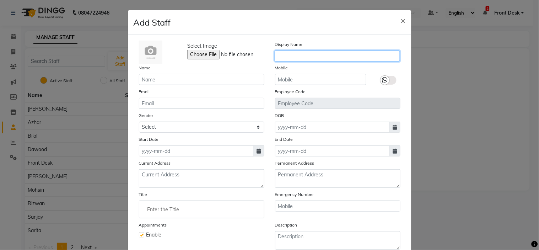
click at [292, 57] on input "text" at bounding box center [337, 55] width 125 height 11
type input "[PERSON_NAME]"
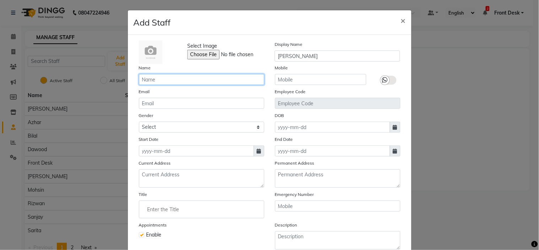
click at [185, 81] on input "text" at bounding box center [201, 79] width 125 height 11
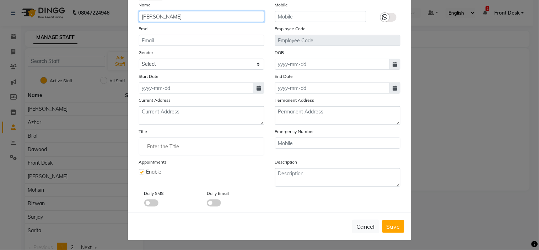
scroll to position [64, 0]
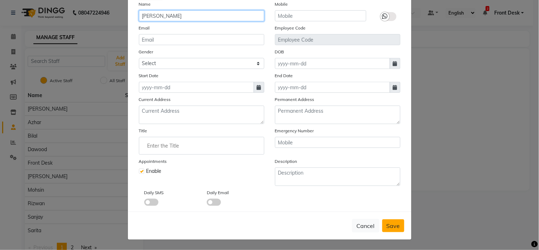
type input "[PERSON_NAME]"
click at [388, 229] on button "Save" at bounding box center [393, 225] width 22 height 13
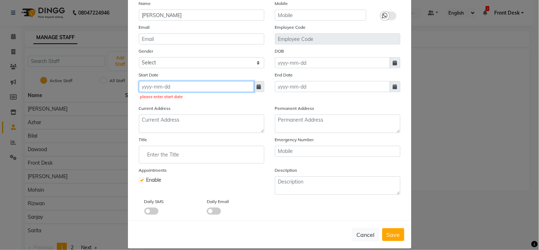
click at [221, 89] on input at bounding box center [196, 86] width 115 height 11
select select "9"
select select "2025"
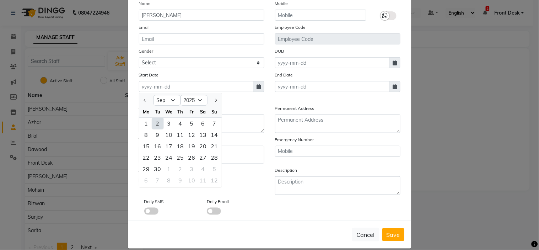
click at [154, 122] on div "2" at bounding box center [157, 123] width 11 height 11
type input "02-09-2025"
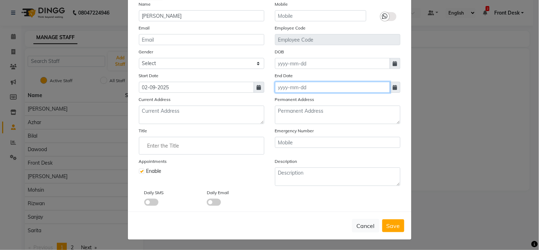
click at [337, 89] on input at bounding box center [332, 87] width 115 height 11
select select "9"
select select "2025"
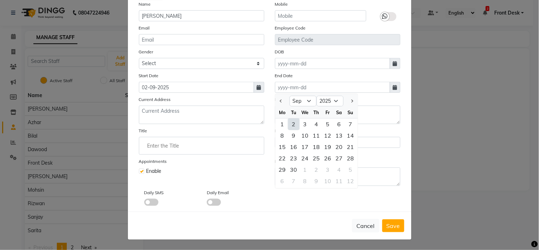
click at [327, 123] on div "5" at bounding box center [327, 123] width 11 height 11
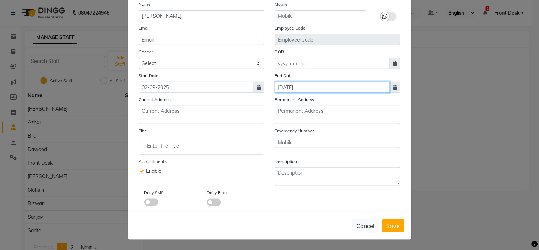
type input "[DATE]"
click at [264, 207] on div "Select Image Display Name [PERSON_NAME] Name [PERSON_NAME] Mobile Email Employe…" at bounding box center [269, 91] width 283 height 240
click at [398, 231] on button "Save" at bounding box center [393, 225] width 22 height 13
checkbox input "false"
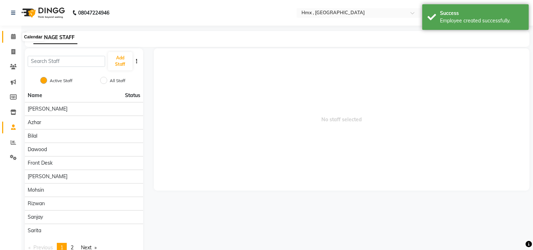
click at [9, 34] on span at bounding box center [13, 37] width 12 height 8
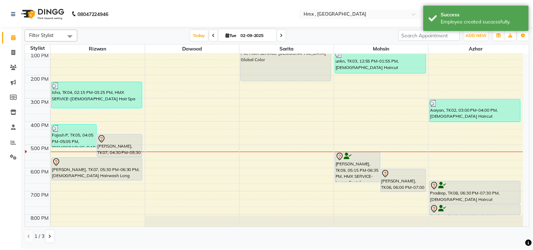
scroll to position [155, 0]
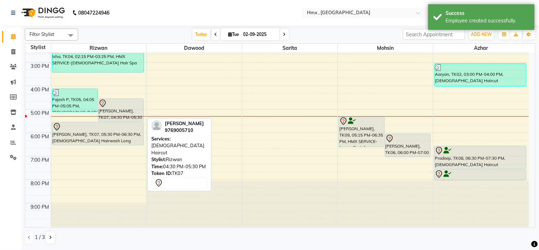
click at [112, 105] on div at bounding box center [120, 103] width 45 height 9
select select "7"
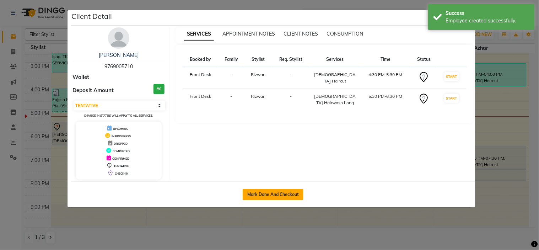
click at [261, 192] on button "Mark Done And Checkout" at bounding box center [273, 194] width 61 height 11
select select "service"
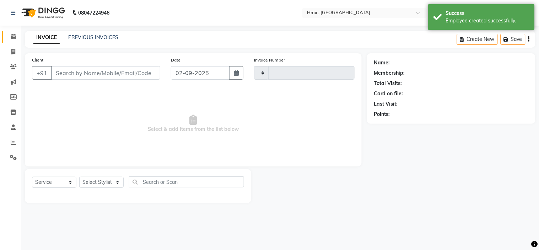
type input "1949"
select select "3"
select select "5711"
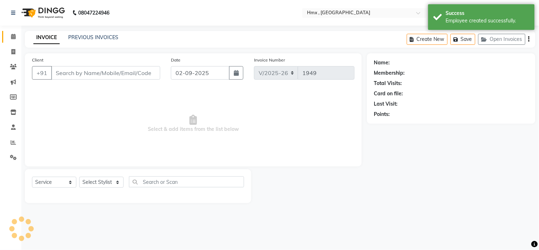
type input "9769005710"
select select "76837"
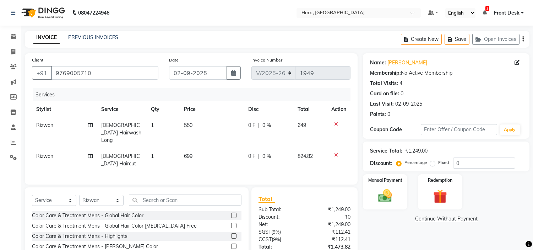
click at [52, 126] on span "Rizwan" at bounding box center [44, 125] width 17 height 6
select select "76837"
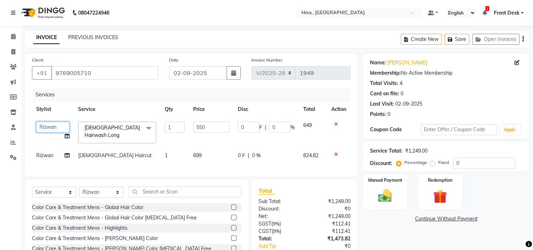
click at [53, 126] on select "[PERSON_NAME] [PERSON_NAME] Front Desk Kaikasha [PERSON_NAME] [PERSON_NAME] [PE…" at bounding box center [52, 126] width 33 height 11
select select "90652"
click at [46, 152] on span "Rizwan" at bounding box center [44, 155] width 17 height 6
select select "76837"
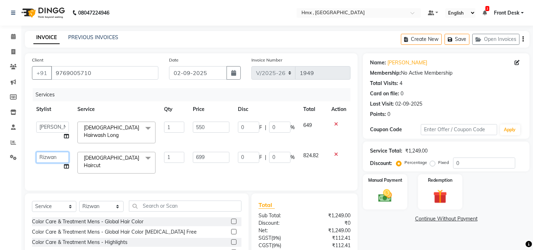
click at [52, 155] on select "[PERSON_NAME] [PERSON_NAME] Front Desk Kaikasha [PERSON_NAME] [PERSON_NAME] [PE…" at bounding box center [52, 157] width 33 height 11
select select "90652"
click at [205, 128] on input "550" at bounding box center [211, 126] width 37 height 11
click at [198, 129] on input "550" at bounding box center [211, 126] width 37 height 11
type input "650"
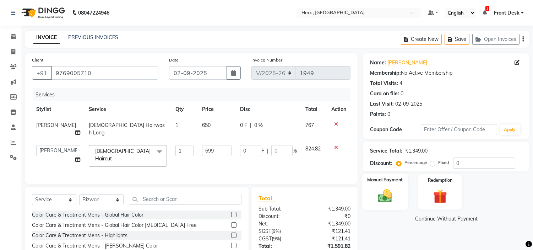
scroll to position [47, 0]
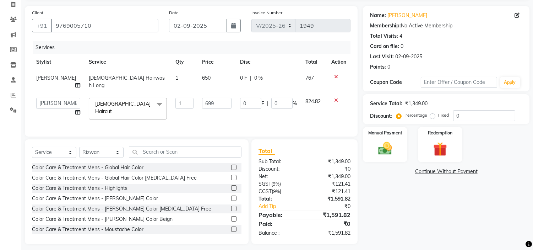
drag, startPoint x: 383, startPoint y: 144, endPoint x: 418, endPoint y: 161, distance: 39.2
click at [383, 144] on img at bounding box center [385, 148] width 22 height 16
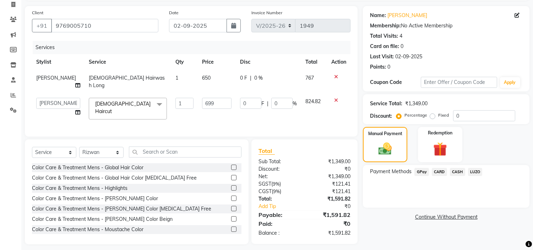
click at [441, 171] on span "CARD" at bounding box center [439, 172] width 15 height 8
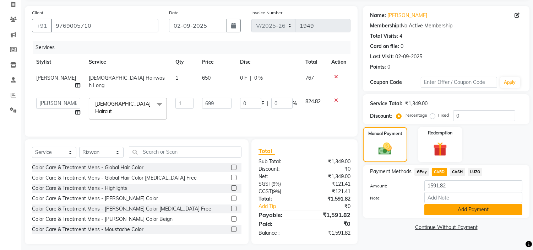
click at [448, 208] on button "Add Payment" at bounding box center [473, 209] width 98 height 11
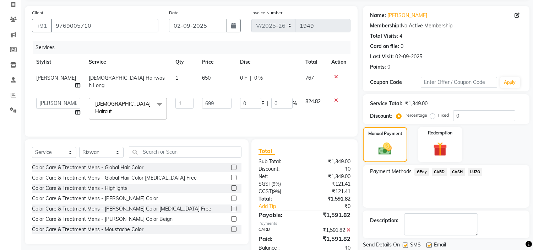
scroll to position [70, 0]
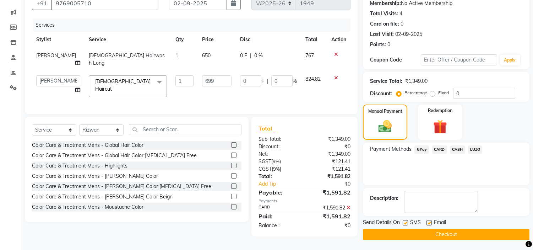
click at [422, 232] on button "Checkout" at bounding box center [446, 234] width 167 height 11
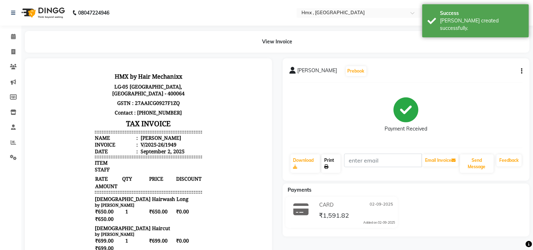
click at [331, 164] on link "Print" at bounding box center [330, 163] width 19 height 18
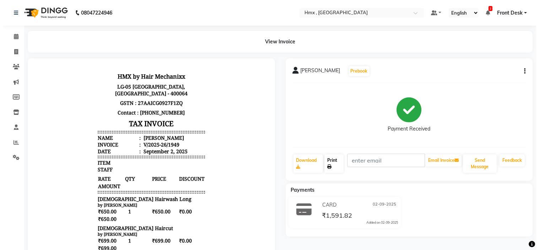
scroll to position [6, 0]
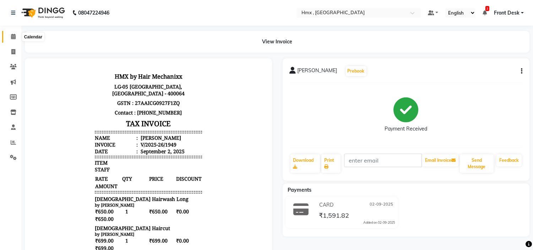
drag, startPoint x: 9, startPoint y: 36, endPoint x: 21, endPoint y: 37, distance: 12.1
click at [11, 37] on span at bounding box center [13, 37] width 12 height 8
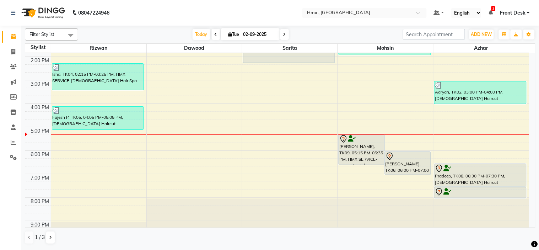
scroll to position [155, 0]
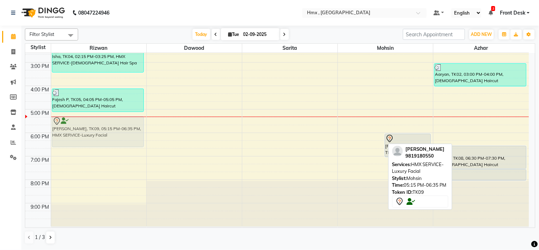
drag, startPoint x: 367, startPoint y: 120, endPoint x: 91, endPoint y: 122, distance: 275.3
click at [91, 122] on tr "Isha, TK04, 02:15 PM-03:25 PM, HMX SERVICE-[DEMOGRAPHIC_DATA] Hair Spa Fajesh P…" at bounding box center [277, 62] width 504 height 328
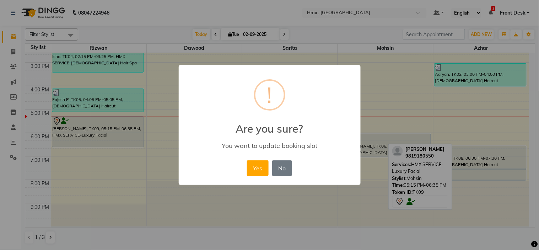
drag, startPoint x: 262, startPoint y: 169, endPoint x: 277, endPoint y: 178, distance: 18.2
click at [263, 172] on button "Yes" at bounding box center [258, 168] width 22 height 16
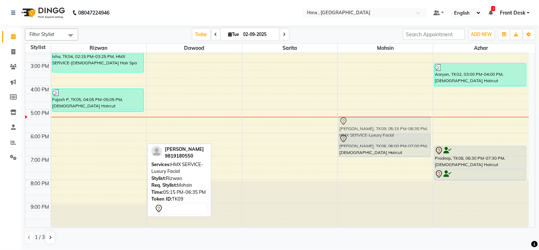
drag, startPoint x: 118, startPoint y: 121, endPoint x: 373, endPoint y: 119, distance: 255.0
click at [373, 119] on tr "Isha, TK04, 02:15 PM-03:25 PM, HMX SERVICE-[DEMOGRAPHIC_DATA] Hair Spa Fajesh P…" at bounding box center [277, 62] width 504 height 328
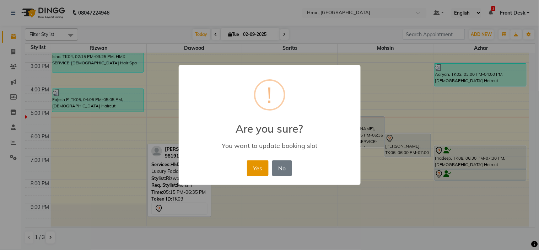
click at [257, 170] on button "Yes" at bounding box center [258, 168] width 22 height 16
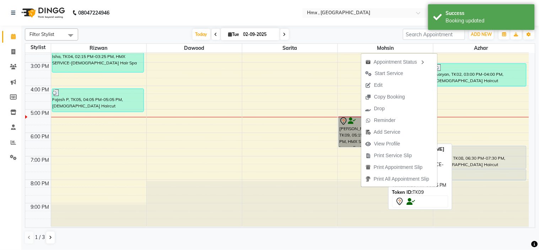
click at [347, 121] on link "[PERSON_NAME], TK09, 05:15 PM-06:35 PM, HMX SERVICE-Luxury Facial" at bounding box center [361, 131] width 46 height 31
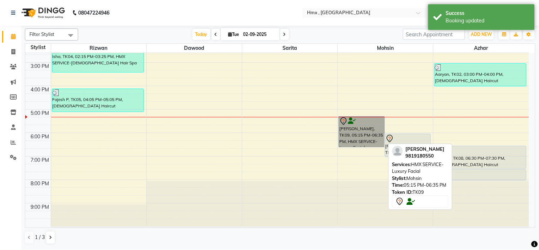
click at [349, 120] on link "[PERSON_NAME], TK09, 05:15 PM-06:35 PM, HMX SERVICE-Luxury Facial" at bounding box center [361, 131] width 46 height 31
select select "7"
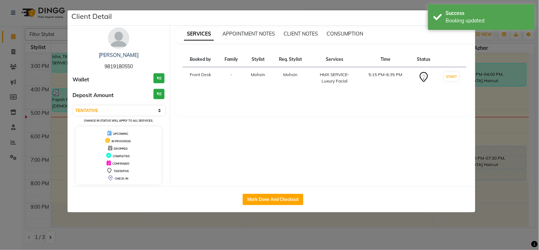
click at [112, 38] on img at bounding box center [118, 37] width 21 height 21
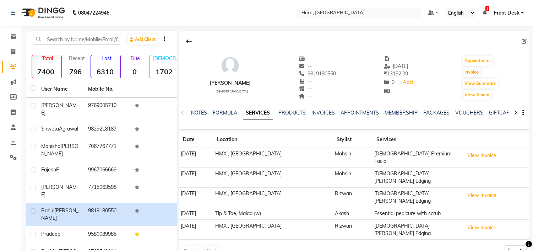
click at [190, 39] on icon at bounding box center [189, 41] width 6 height 6
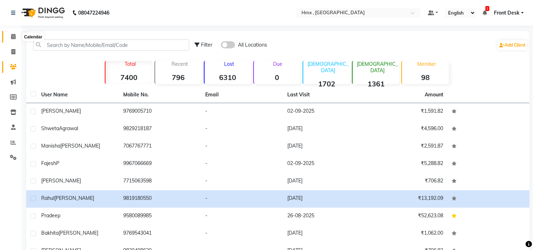
click at [12, 37] on icon at bounding box center [13, 36] width 5 height 5
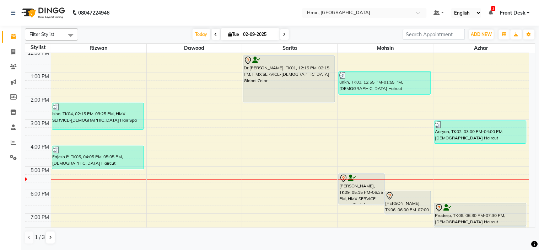
scroll to position [155, 0]
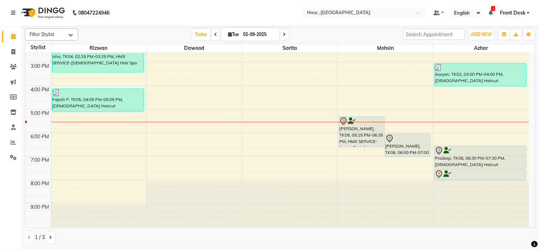
click at [71, 136] on div "8:00 AM 9:00 AM 10:00 AM 11:00 AM 12:00 PM 1:00 PM 2:00 PM 3:00 PM 4:00 PM 5:00…" at bounding box center [277, 62] width 504 height 328
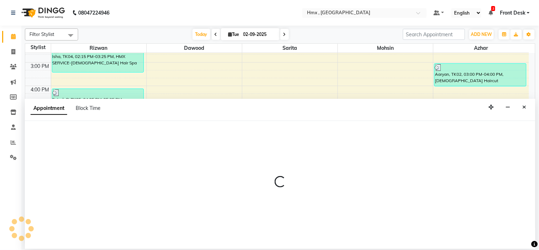
select select "76837"
select select "tentative"
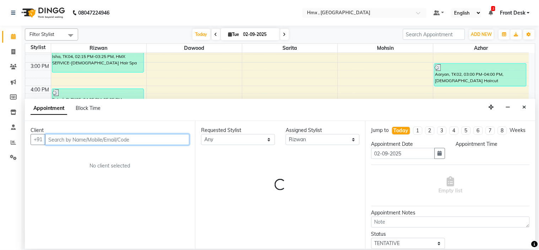
select select "1080"
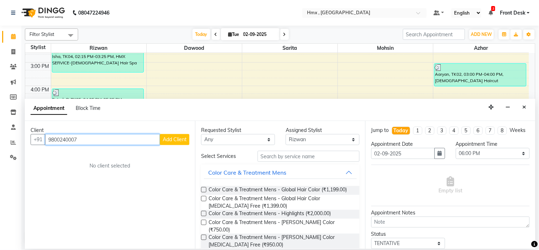
type input "9800240007"
click at [170, 136] on span "Add Client" at bounding box center [175, 139] width 24 height 6
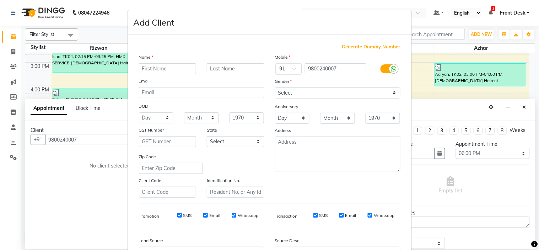
click at [162, 66] on input "text" at bounding box center [168, 68] width 58 height 11
type input "Harsh"
type input "Agarwal"
drag, startPoint x: 307, startPoint y: 91, endPoint x: 301, endPoint y: 94, distance: 6.4
click at [307, 91] on select "Select [DEMOGRAPHIC_DATA] [DEMOGRAPHIC_DATA] Other Prefer Not To Say" at bounding box center [337, 92] width 125 height 11
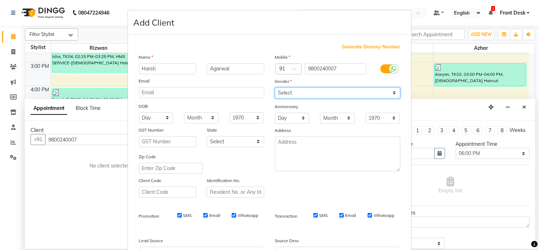
select select "[DEMOGRAPHIC_DATA]"
click at [275, 87] on select "Select [DEMOGRAPHIC_DATA] [DEMOGRAPHIC_DATA] Other Prefer Not To Say" at bounding box center [337, 92] width 125 height 11
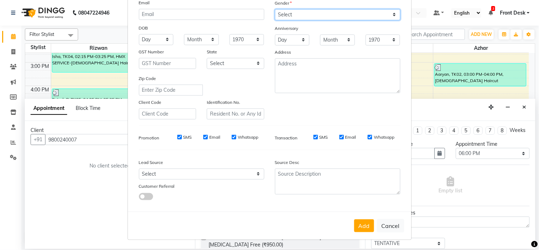
scroll to position [78, 0]
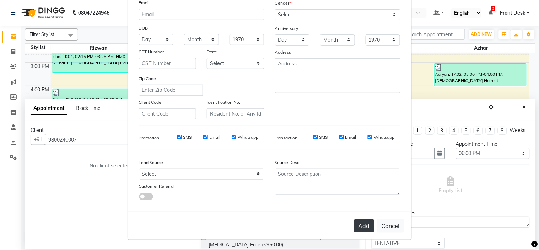
click at [360, 224] on button "Add" at bounding box center [364, 225] width 20 height 13
select select
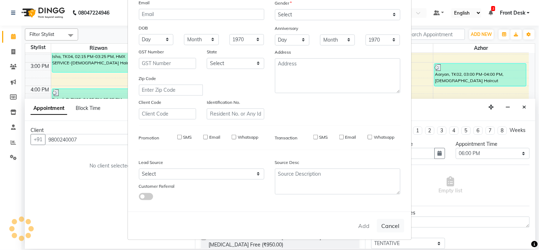
select select
checkbox input "false"
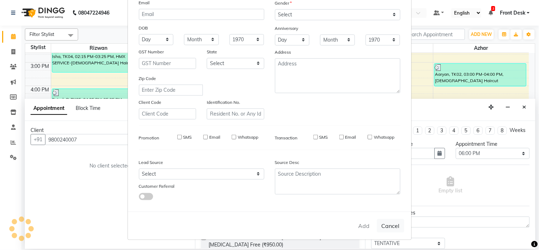
checkbox input "false"
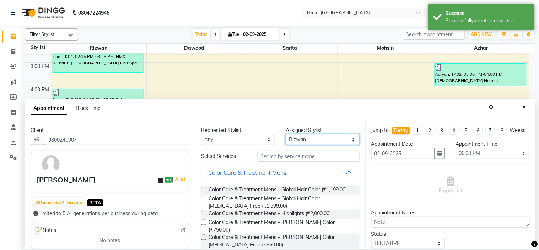
click at [306, 139] on select "Select Azhar [PERSON_NAME] [PERSON_NAME] [PERSON_NAME] [PERSON_NAME] [PERSON_NA…" at bounding box center [323, 139] width 74 height 11
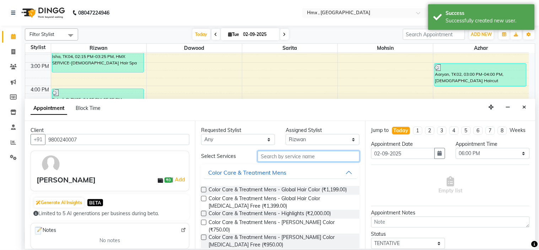
click at [297, 156] on input "text" at bounding box center [309, 156] width 102 height 11
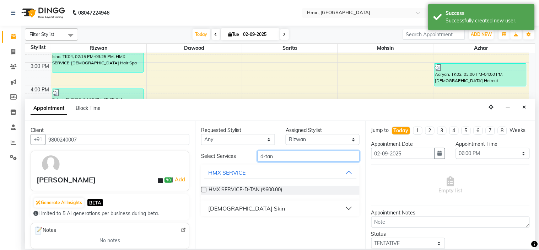
type input "d-tan"
click at [204, 189] on label at bounding box center [203, 189] width 5 height 5
click at [204, 189] on input "checkbox" at bounding box center [203, 190] width 5 height 5
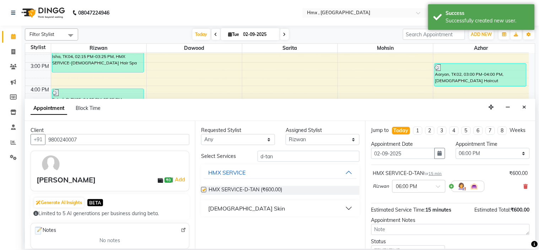
checkbox input "false"
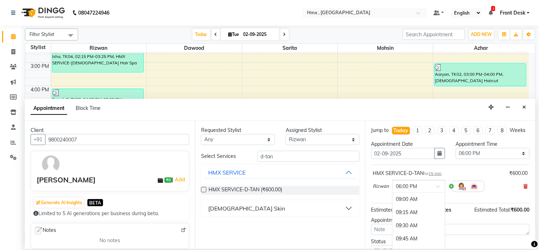
click at [423, 189] on input "text" at bounding box center [411, 185] width 31 height 7
click at [404, 231] on div "06:30 PM" at bounding box center [418, 224] width 53 height 13
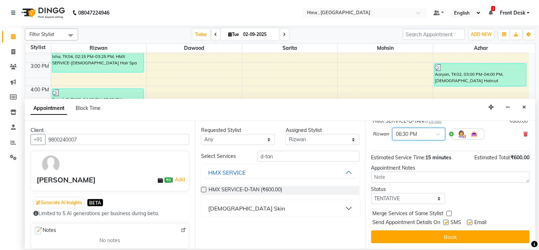
scroll to position [59, 0]
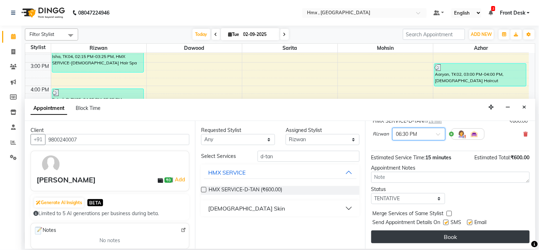
click at [444, 231] on button "Book" at bounding box center [450, 236] width 158 height 13
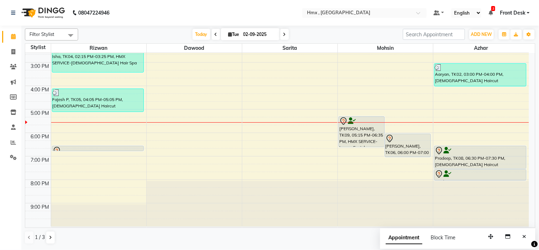
click at [525, 237] on icon "Close" at bounding box center [524, 236] width 4 height 5
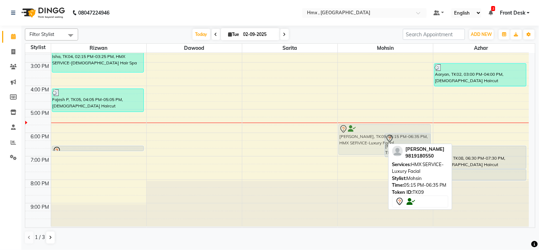
drag, startPoint x: 364, startPoint y: 122, endPoint x: 366, endPoint y: 129, distance: 7.2
click at [366, 129] on div "[PERSON_NAME], TK09, 05:15 PM-06:35 PM, HMX SERVICE-Luxury Facial [PERSON_NAME]…" at bounding box center [385, 62] width 95 height 328
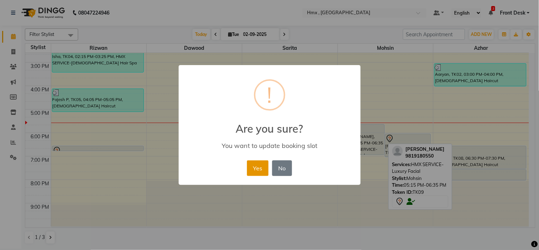
click at [254, 167] on button "Yes" at bounding box center [258, 168] width 22 height 16
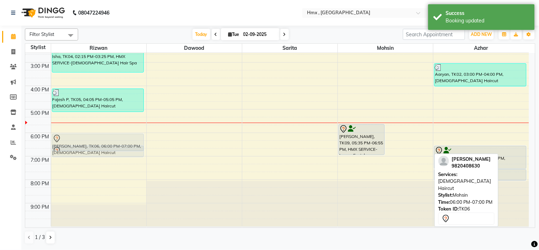
drag, startPoint x: 413, startPoint y: 136, endPoint x: 91, endPoint y: 136, distance: 321.8
click at [91, 136] on tr "Isha, TK04, 02:15 PM-03:25 PM, HMX SERVICE-[DEMOGRAPHIC_DATA] Hair Spa Fajesh P…" at bounding box center [277, 62] width 504 height 328
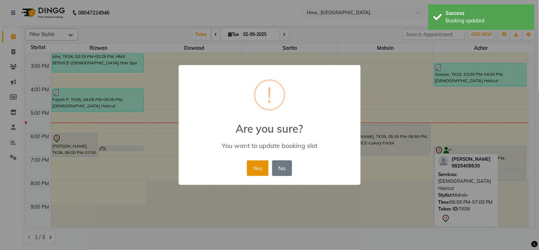
click at [253, 166] on button "Yes" at bounding box center [258, 168] width 22 height 16
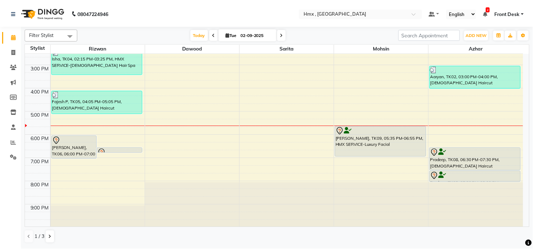
scroll to position [155, 0]
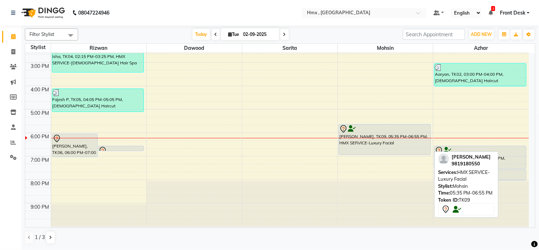
click at [389, 131] on div at bounding box center [384, 129] width 91 height 9
click at [378, 134] on div "[PERSON_NAME], TK09, 05:35 PM-06:55 PM, HMX SERVICE-Luxury Facial" at bounding box center [384, 139] width 91 height 30
select select "7"
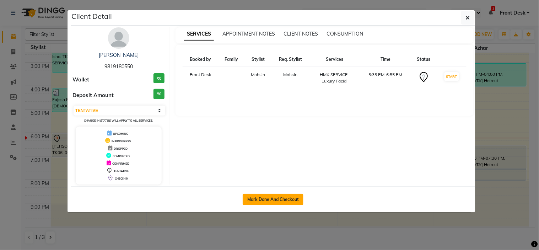
click at [269, 200] on button "Mark Done And Checkout" at bounding box center [273, 199] width 61 height 11
select select "5711"
select select "service"
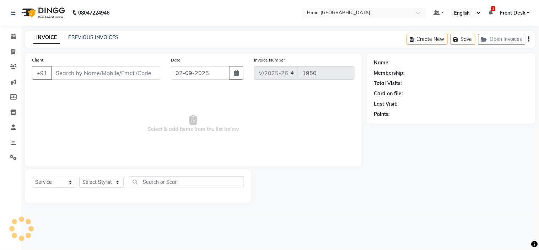
type input "9819180550"
select select "39110"
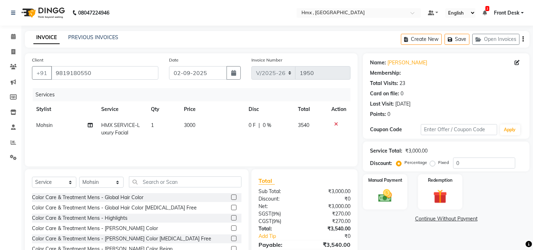
click at [125, 129] on td "HMX SERVICE-Luxury Facial" at bounding box center [122, 128] width 50 height 23
select select "39110"
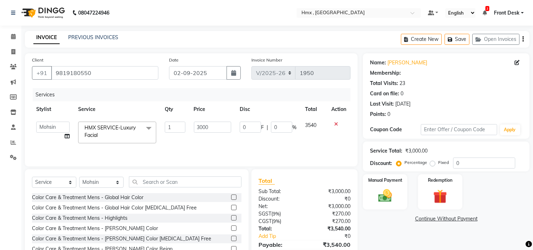
click at [118, 130] on span "HMX SERVICE-Luxury Facial" at bounding box center [110, 131] width 51 height 14
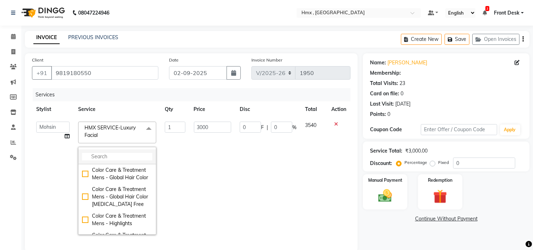
click at [105, 157] on input "multiselect-search" at bounding box center [117, 156] width 70 height 7
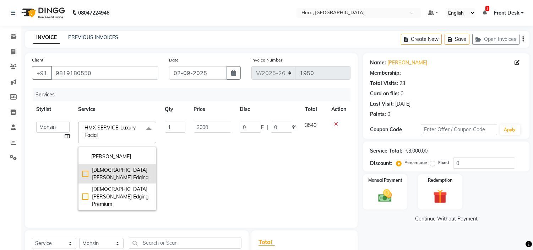
type input "[PERSON_NAME]"
click at [86, 171] on div "[DEMOGRAPHIC_DATA] [PERSON_NAME] Edging" at bounding box center [117, 173] width 70 height 15
checkbox input "true"
type input "499"
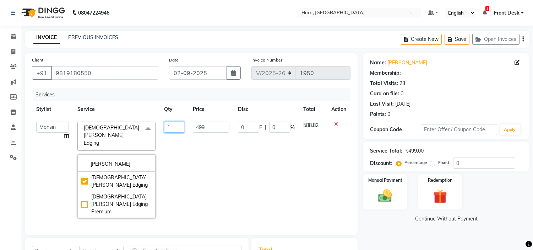
drag, startPoint x: 186, startPoint y: 161, endPoint x: 166, endPoint y: 154, distance: 21.9
click at [187, 161] on td "1" at bounding box center [174, 169] width 29 height 105
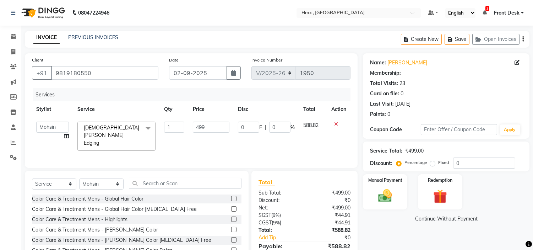
click at [150, 190] on div "Select Service Product Membership Package Voucher Prepaid Gift Card Select Styl…" at bounding box center [137, 186] width 210 height 17
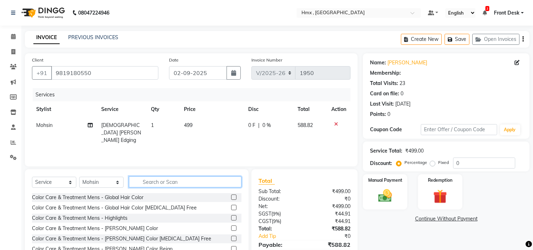
click at [152, 182] on input "text" at bounding box center [185, 181] width 113 height 11
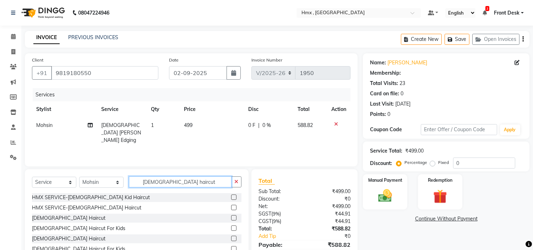
type input "[DEMOGRAPHIC_DATA] haircut"
click at [232, 218] on label at bounding box center [233, 217] width 5 height 5
click at [232, 218] on input "checkbox" at bounding box center [233, 218] width 5 height 5
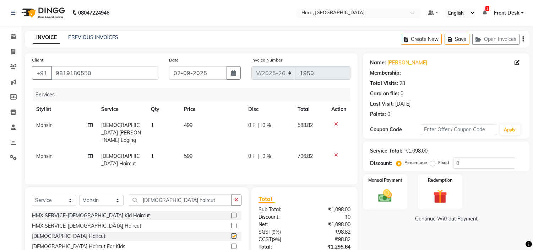
checkbox input "false"
click at [484, 164] on input "0" at bounding box center [484, 162] width 62 height 11
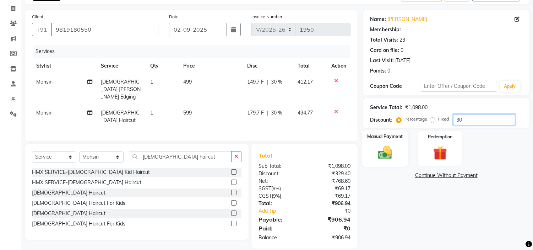
type input "30"
click at [387, 147] on img at bounding box center [385, 152] width 23 height 17
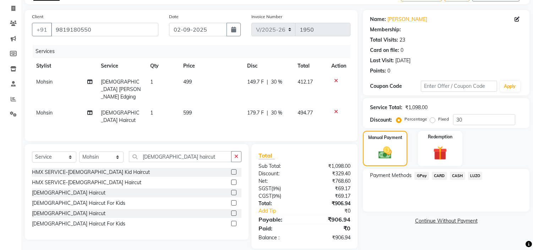
click at [480, 175] on span "LUZO" at bounding box center [475, 176] width 15 height 8
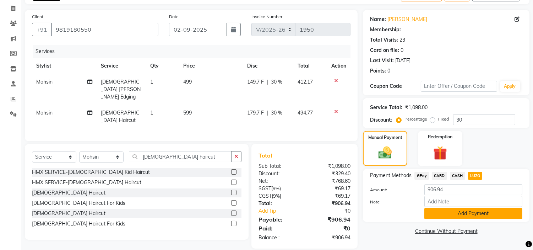
click at [464, 216] on button "Add Payment" at bounding box center [473, 213] width 98 height 11
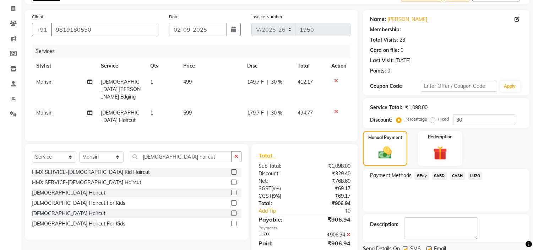
scroll to position [70, 0]
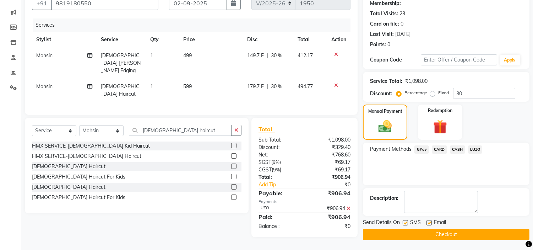
click at [407, 221] on label at bounding box center [405, 222] width 5 height 5
click at [407, 221] on input "checkbox" at bounding box center [405, 223] width 5 height 5
checkbox input "false"
click at [429, 222] on label at bounding box center [429, 222] width 5 height 5
click at [429, 222] on input "checkbox" at bounding box center [429, 223] width 5 height 5
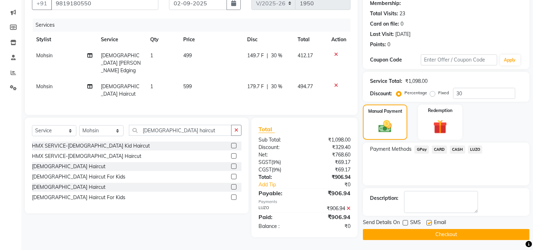
checkbox input "false"
click at [430, 232] on button "Checkout" at bounding box center [446, 234] width 167 height 11
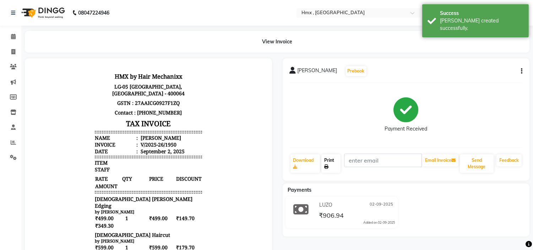
click at [330, 159] on link "Print" at bounding box center [330, 163] width 19 height 18
click at [15, 37] on icon at bounding box center [13, 36] width 5 height 5
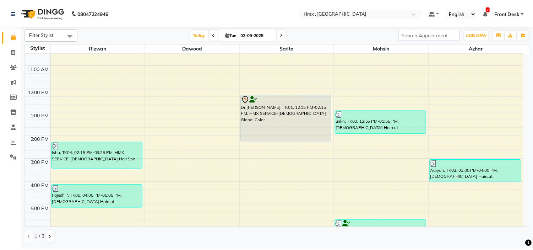
scroll to position [155, 0]
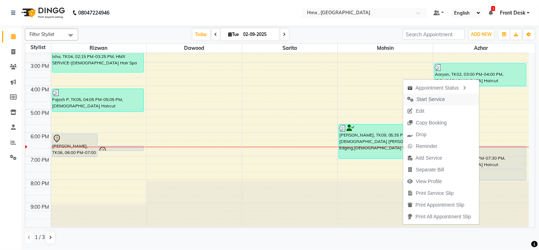
click at [422, 100] on span "Start Service" at bounding box center [431, 99] width 28 height 7
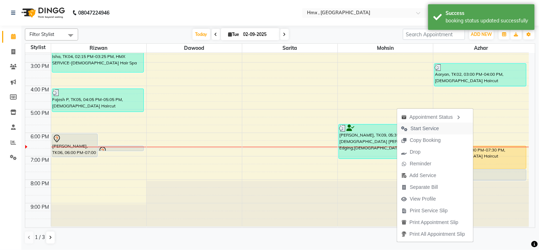
click at [420, 126] on span "Start Service" at bounding box center [425, 128] width 28 height 7
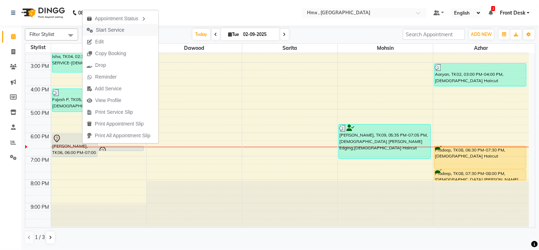
click at [101, 29] on span "Start Service" at bounding box center [110, 29] width 28 height 7
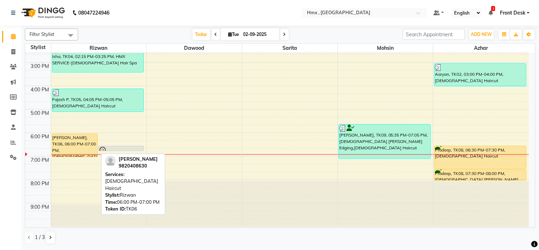
click at [70, 140] on div "[PERSON_NAME], TK06, 06:00 PM-07:00 PM, [DEMOGRAPHIC_DATA] Haircut" at bounding box center [74, 145] width 45 height 23
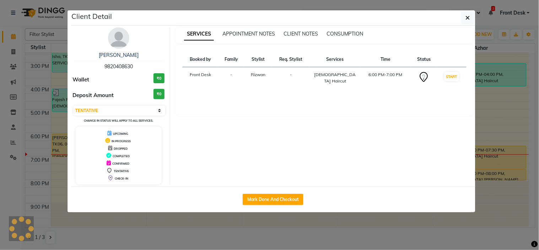
select select "1"
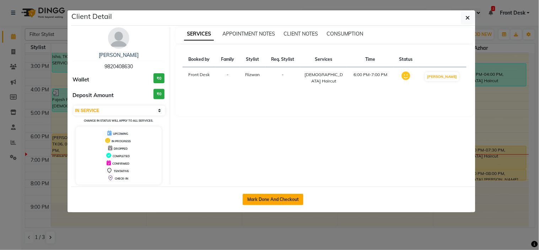
click at [265, 199] on button "Mark Done And Checkout" at bounding box center [273, 199] width 61 height 11
select select "5711"
select select "service"
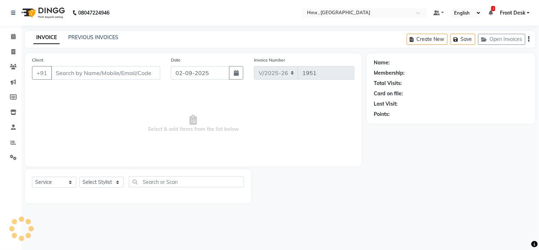
select select "3"
type input "9820408630"
select select "76837"
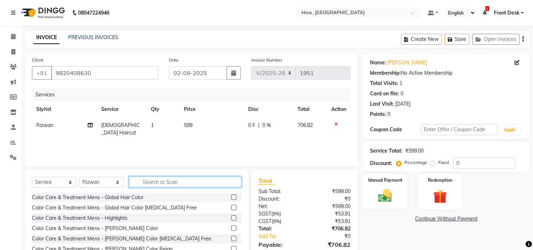
drag, startPoint x: 157, startPoint y: 181, endPoint x: 166, endPoint y: 182, distance: 8.2
click at [159, 182] on input "text" at bounding box center [185, 181] width 113 height 11
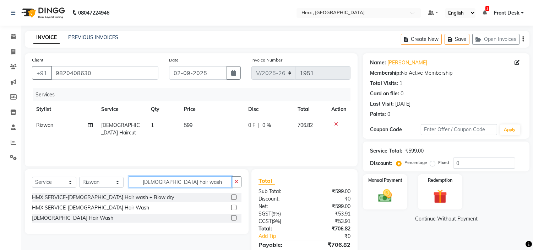
type input "[DEMOGRAPHIC_DATA] hair wash"
click at [234, 217] on label at bounding box center [233, 217] width 5 height 5
click at [234, 217] on input "checkbox" at bounding box center [233, 218] width 5 height 5
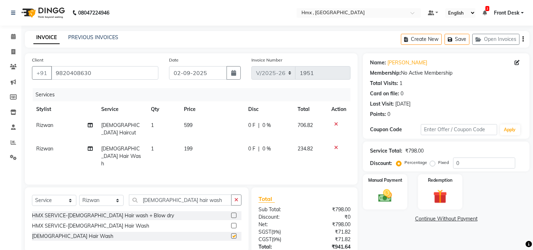
checkbox input "false"
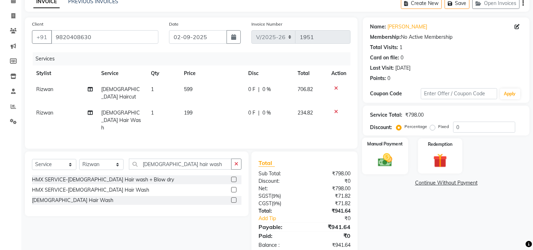
click at [382, 152] on img at bounding box center [385, 160] width 23 height 17
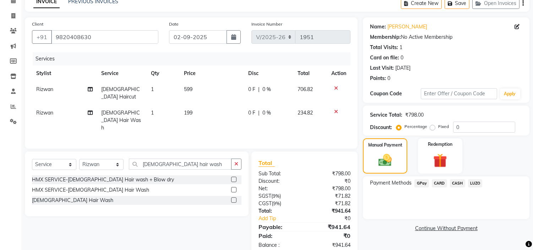
click at [458, 180] on span "CASH" at bounding box center [457, 183] width 15 height 8
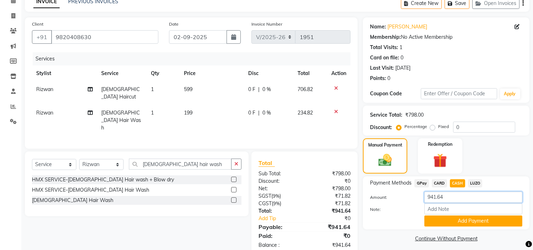
drag, startPoint x: 449, startPoint y: 200, endPoint x: 418, endPoint y: 202, distance: 30.3
click at [418, 202] on div "Amount: 941.64" at bounding box center [446, 197] width 163 height 12
type input "800"
click at [468, 218] on button "Add Payment" at bounding box center [473, 220] width 98 height 11
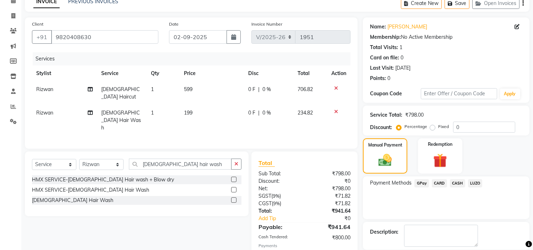
scroll to position [70, 0]
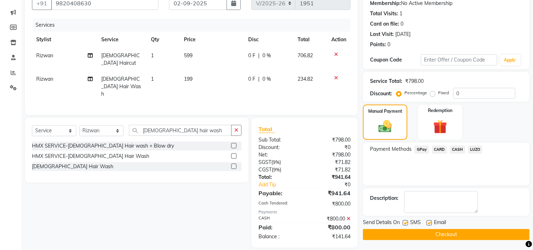
click at [423, 147] on span "GPay" at bounding box center [421, 149] width 15 height 8
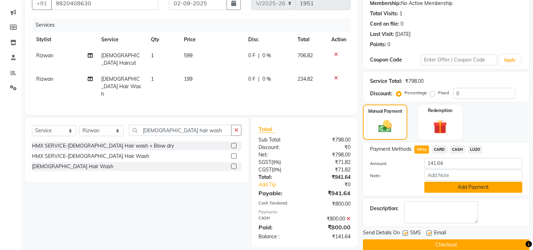
click at [453, 187] on button "Add Payment" at bounding box center [473, 186] width 98 height 11
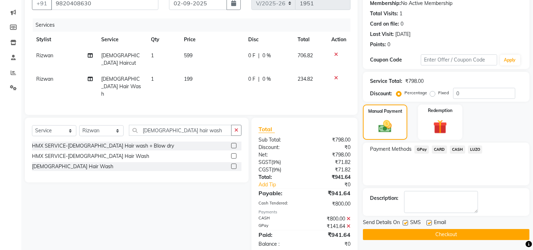
click at [402, 231] on button "Checkout" at bounding box center [446, 234] width 167 height 11
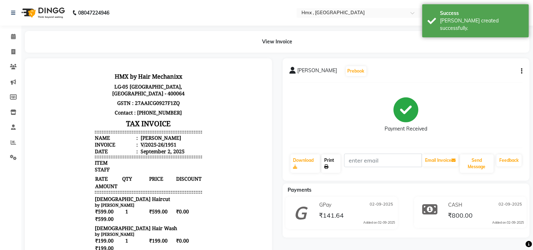
click at [326, 161] on link "Print" at bounding box center [330, 163] width 19 height 18
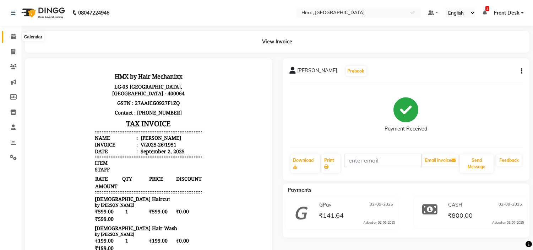
click at [12, 40] on span at bounding box center [13, 37] width 12 height 8
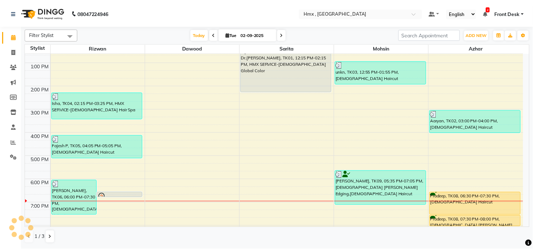
scroll to position [155, 0]
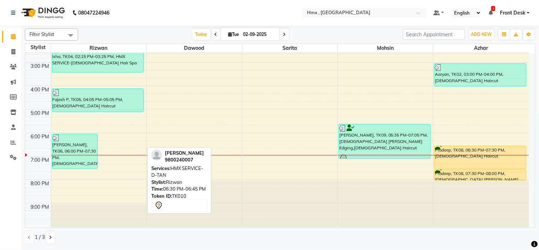
drag, startPoint x: 109, startPoint y: 148, endPoint x: 394, endPoint y: 157, distance: 284.6
click at [394, 157] on tr "[PERSON_NAME], TK06, 06:00 PM-07:30 PM, [DEMOGRAPHIC_DATA] Haircut,[DEMOGRAPHIC…" at bounding box center [277, 62] width 504 height 328
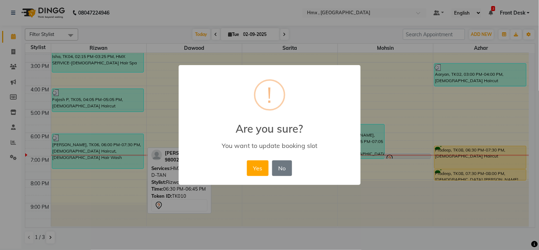
drag, startPoint x: 255, startPoint y: 166, endPoint x: 352, endPoint y: 176, distance: 97.9
click at [255, 166] on button "Yes" at bounding box center [258, 168] width 22 height 16
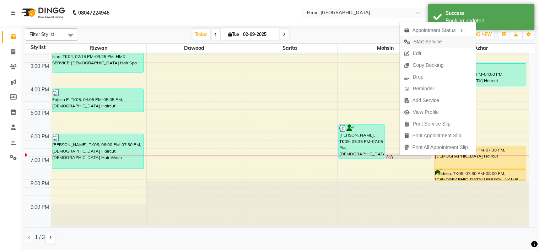
click at [421, 39] on span "Start Service" at bounding box center [427, 41] width 28 height 7
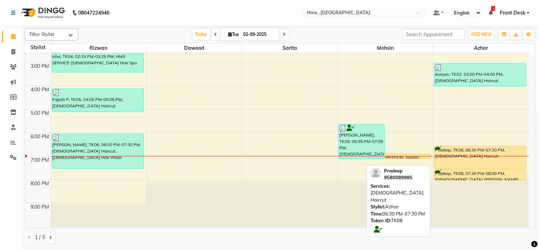
click at [469, 151] on div "Pradeep, TK08, 06:30 PM-07:30 PM, [DEMOGRAPHIC_DATA] Haircut" at bounding box center [480, 157] width 92 height 22
click at [492, 150] on div "Pradeep, TK08, 06:30 PM-07:30 PM, [DEMOGRAPHIC_DATA] Haircut" at bounding box center [480, 157] width 92 height 22
select select "1"
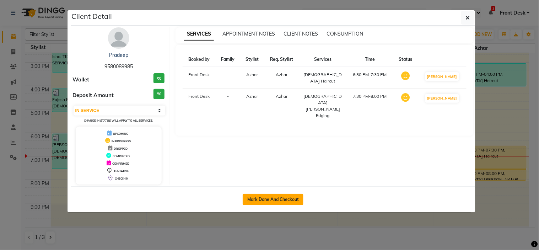
click at [286, 198] on button "Mark Done And Checkout" at bounding box center [273, 199] width 61 height 11
select select "service"
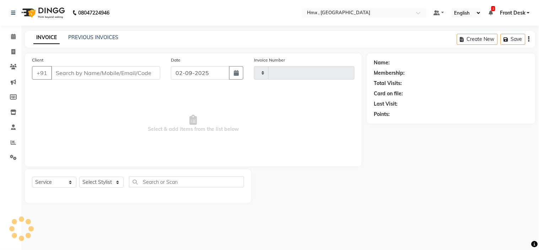
type input "1952"
select select "5711"
type input "9580089985"
select select "39098"
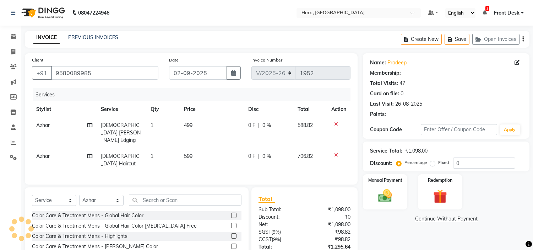
type input "20"
select select "1: Object"
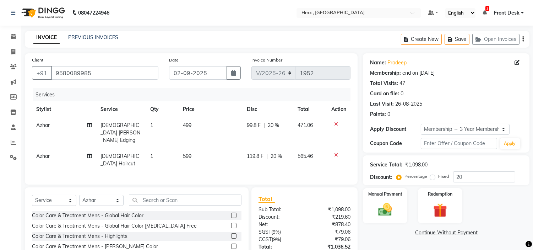
scroll to position [44, 0]
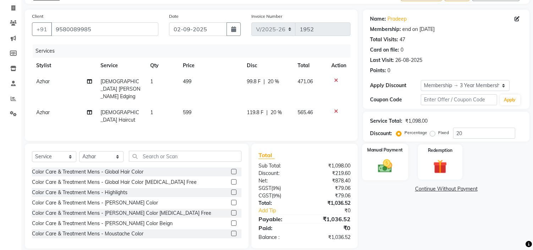
click at [399, 162] on div "Manual Payment" at bounding box center [385, 161] width 46 height 36
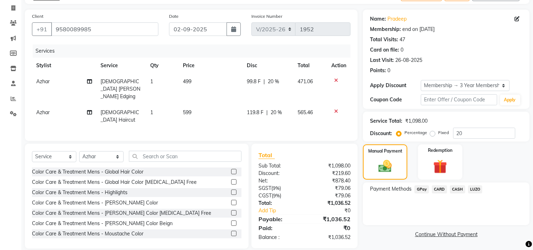
click at [441, 186] on span "CARD" at bounding box center [439, 189] width 15 height 8
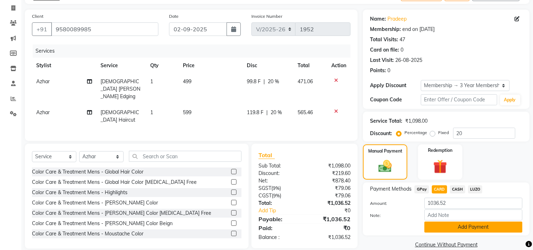
click at [455, 226] on button "Add Payment" at bounding box center [473, 226] width 98 height 11
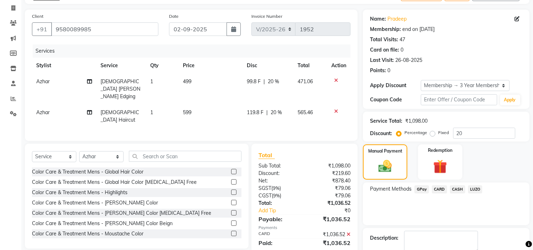
scroll to position [84, 0]
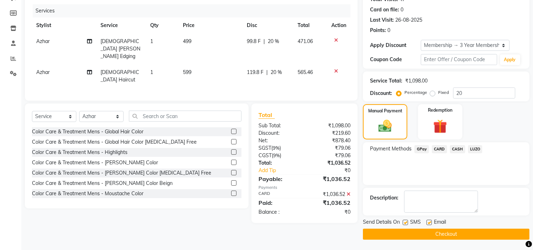
click at [440, 237] on button "Checkout" at bounding box center [446, 233] width 167 height 11
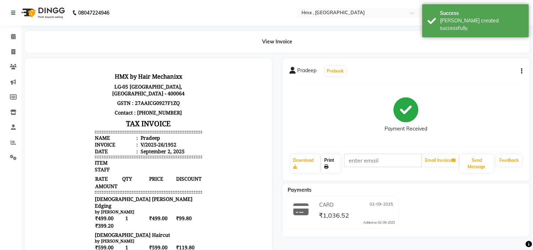
click at [330, 162] on link "Print" at bounding box center [330, 163] width 19 height 18
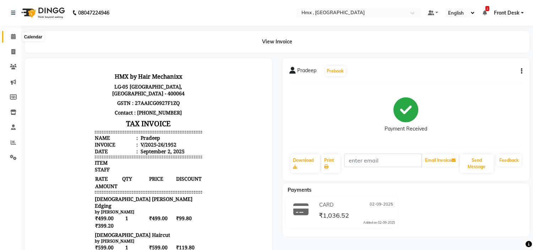
drag, startPoint x: 12, startPoint y: 34, endPoint x: 44, endPoint y: 37, distance: 31.4
click at [12, 34] on icon at bounding box center [13, 36] width 5 height 5
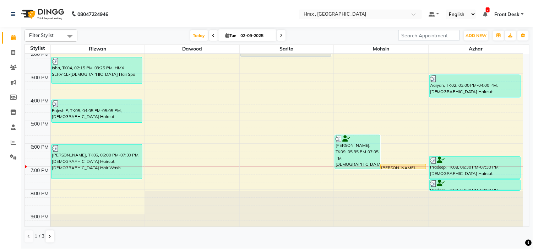
scroll to position [155, 0]
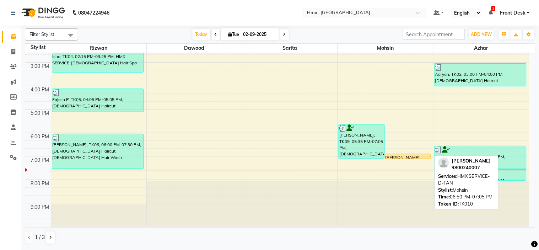
click at [402, 156] on link "[PERSON_NAME], TK10, 06:50 PM-07:05 PM, HMX SERVICE-D-TAN" at bounding box center [408, 155] width 46 height 5
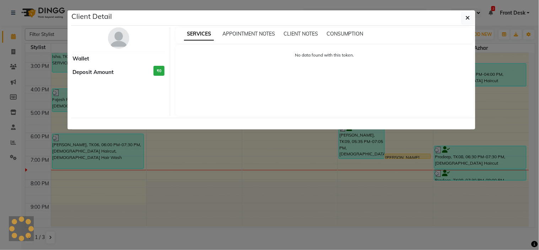
select select "1"
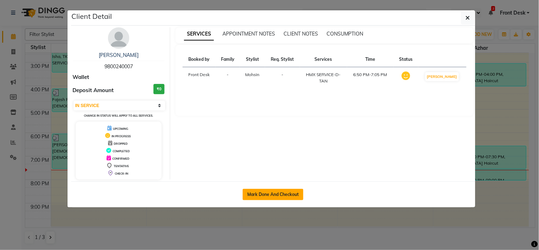
click at [274, 193] on button "Mark Done And Checkout" at bounding box center [273, 194] width 61 height 11
select select "5711"
select select "service"
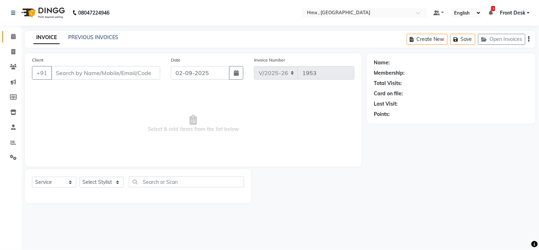
type input "9800240007"
select select "39110"
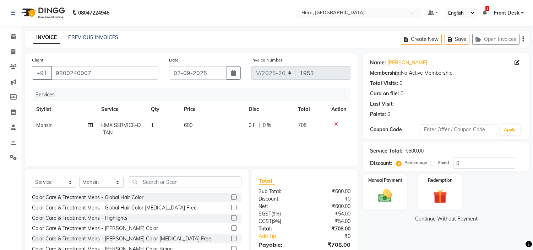
click at [181, 133] on td "600" at bounding box center [212, 128] width 64 height 23
select select "39110"
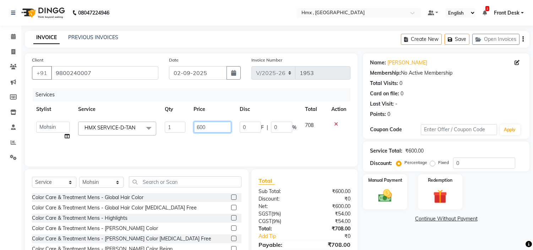
click at [199, 129] on input "600" at bounding box center [212, 126] width 37 height 11
type input "800"
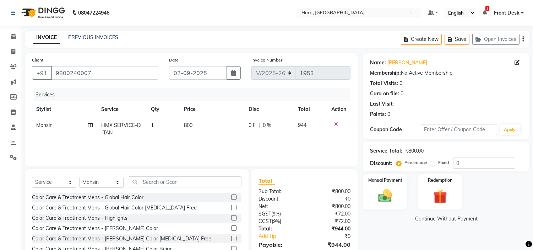
scroll to position [34, 0]
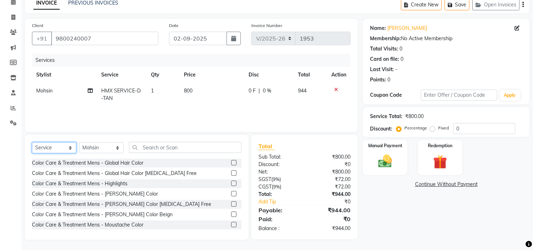
drag, startPoint x: 41, startPoint y: 148, endPoint x: 50, endPoint y: 143, distance: 10.5
click at [41, 148] on select "Select Service Product Membership Package Voucher Prepaid Gift Card" at bounding box center [54, 147] width 44 height 11
select select "product"
click at [32, 142] on select "Select Service Product Membership Package Voucher Prepaid Gift Card" at bounding box center [54, 147] width 44 height 11
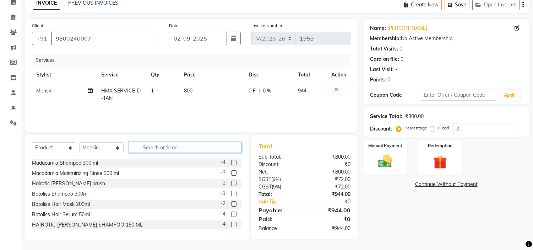
click at [158, 144] on input "text" at bounding box center [185, 147] width 113 height 11
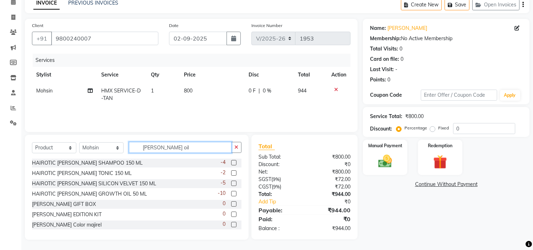
scroll to position [34, 0]
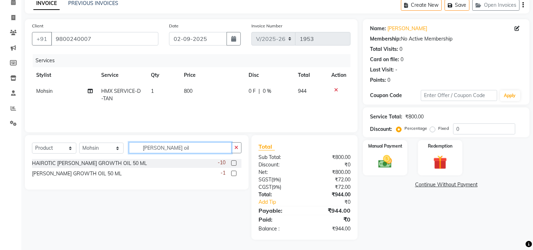
type input "[PERSON_NAME] oil"
click at [235, 164] on label at bounding box center [233, 162] width 5 height 5
click at [235, 164] on input "checkbox" at bounding box center [233, 163] width 5 height 5
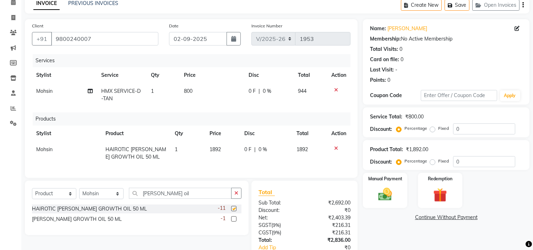
checkbox input "false"
click at [476, 161] on input "0" at bounding box center [484, 161] width 62 height 11
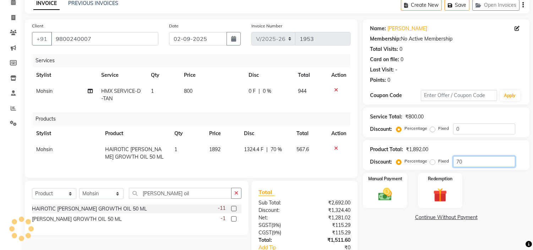
type input "70"
click at [305, 161] on td "567.6" at bounding box center [309, 152] width 35 height 23
select select "39110"
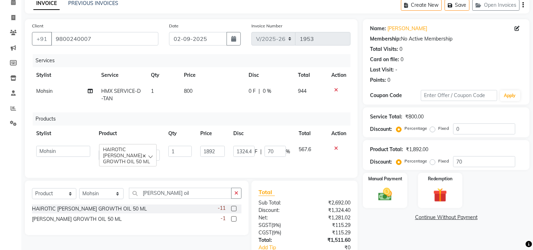
click at [336, 148] on icon at bounding box center [336, 148] width 4 height 5
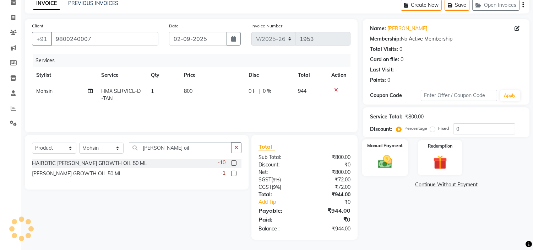
click at [395, 164] on img at bounding box center [385, 161] width 23 height 17
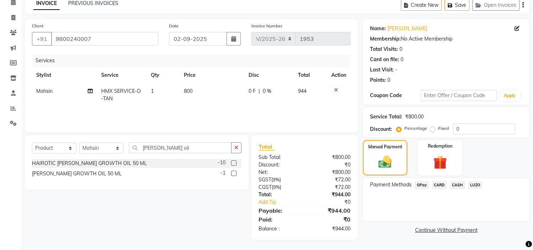
drag, startPoint x: 419, startPoint y: 188, endPoint x: 424, endPoint y: 189, distance: 4.8
click at [419, 188] on span "GPay" at bounding box center [421, 185] width 15 height 8
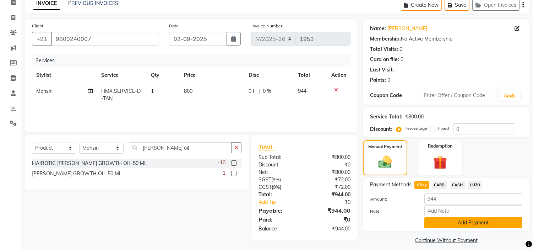
click at [448, 222] on button "Add Payment" at bounding box center [473, 222] width 98 height 11
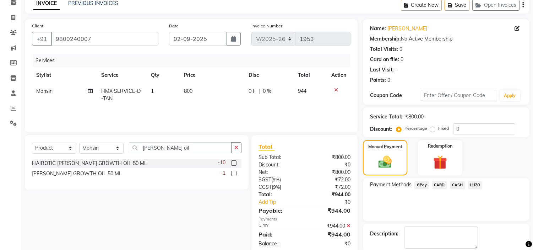
scroll to position [70, 0]
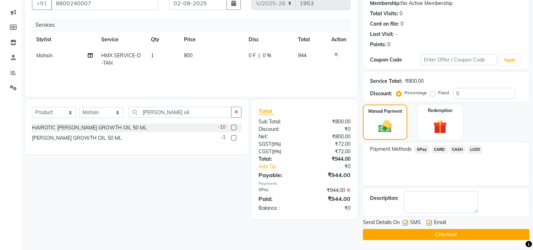
click at [439, 232] on button "Checkout" at bounding box center [446, 234] width 167 height 11
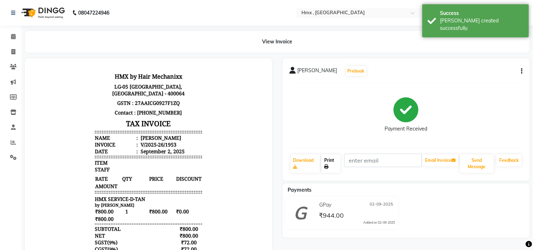
click at [331, 164] on link "Print" at bounding box center [330, 163] width 19 height 18
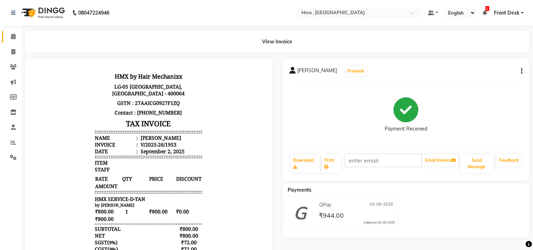
click at [9, 38] on span at bounding box center [13, 37] width 12 height 8
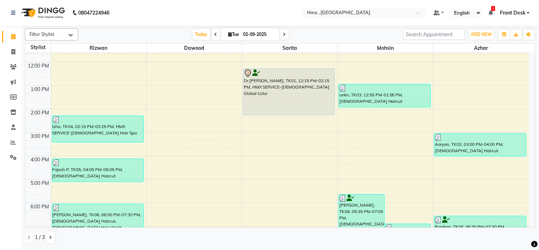
scroll to position [155, 0]
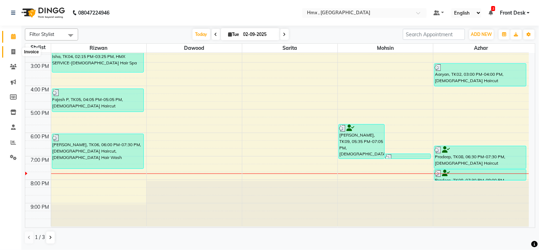
drag, startPoint x: 11, startPoint y: 52, endPoint x: 12, endPoint y: 56, distance: 4.0
click at [11, 52] on icon at bounding box center [13, 51] width 4 height 5
select select "5711"
select select "service"
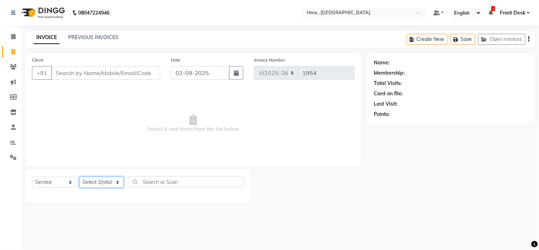
click at [94, 185] on select "Select Stylist [PERSON_NAME] [PERSON_NAME] Front Desk Kaikasha [PERSON_NAME] [P…" at bounding box center [101, 182] width 44 height 11
select select "39098"
click at [79, 177] on select "Select Stylist [PERSON_NAME] [PERSON_NAME] Front Desk Kaikasha [PERSON_NAME] [P…" at bounding box center [101, 182] width 44 height 11
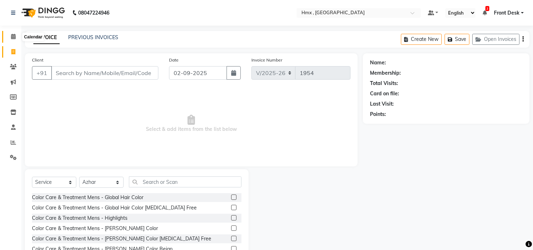
click at [14, 38] on icon at bounding box center [13, 36] width 5 height 5
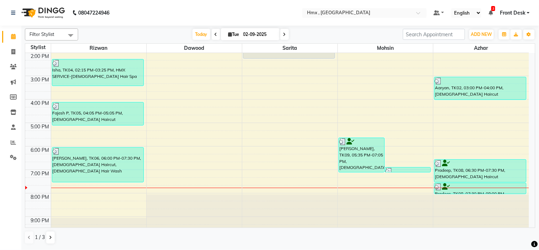
scroll to position [155, 0]
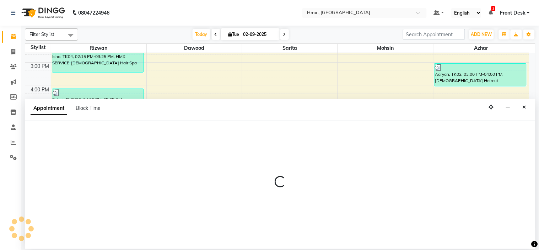
select select "39112"
select select "1215"
select select "tentative"
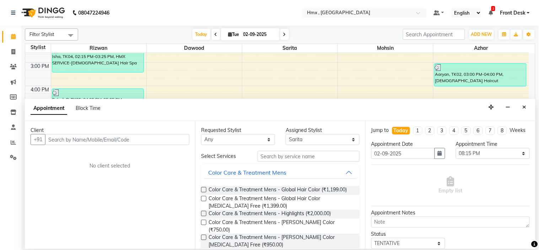
click at [154, 139] on input "text" at bounding box center [117, 139] width 144 height 11
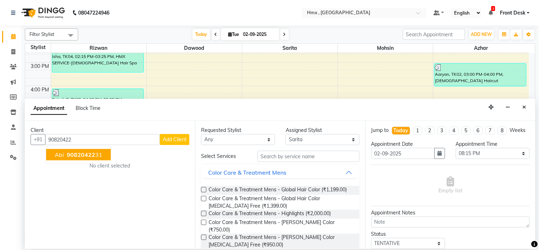
click at [71, 155] on span "90820422" at bounding box center [81, 154] width 28 height 7
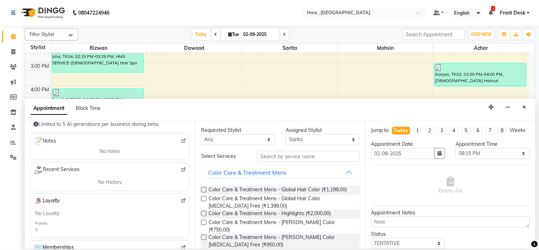
scroll to position [0, 0]
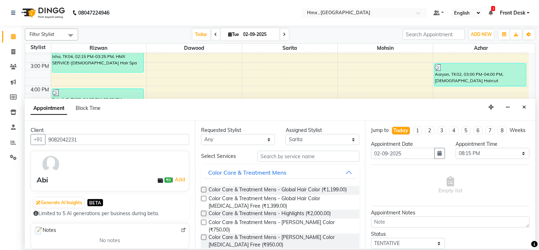
type input "9082042231"
drag, startPoint x: 267, startPoint y: 157, endPoint x: 292, endPoint y: 157, distance: 25.6
click at [267, 157] on input "text" at bounding box center [309, 156] width 102 height 11
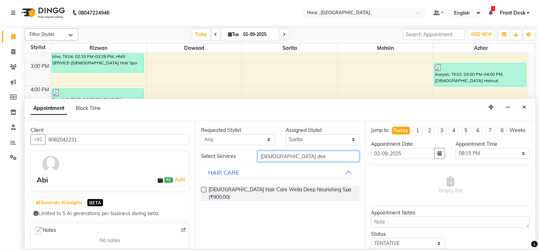
type input "[DEMOGRAPHIC_DATA] dee"
click at [205, 187] on label at bounding box center [203, 189] width 5 height 5
click at [205, 188] on input "checkbox" at bounding box center [203, 190] width 5 height 5
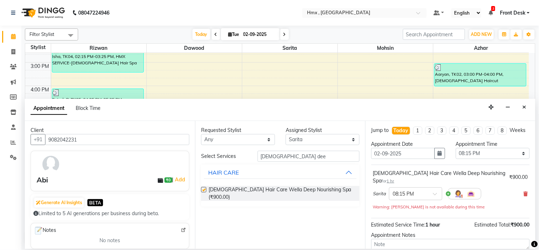
checkbox input "false"
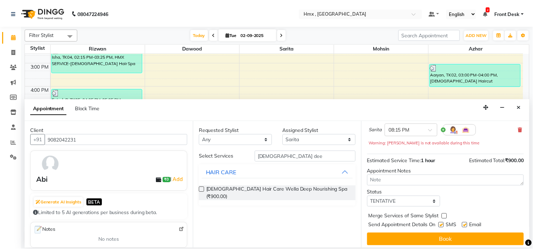
scroll to position [66, 0]
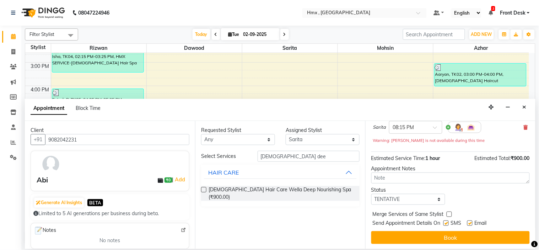
click at [445, 222] on label at bounding box center [445, 222] width 5 height 5
click at [445, 222] on input "checkbox" at bounding box center [445, 223] width 5 height 5
click at [445, 222] on label at bounding box center [445, 222] width 5 height 5
click at [445, 222] on input "checkbox" at bounding box center [445, 223] width 5 height 5
click at [445, 222] on label at bounding box center [445, 222] width 5 height 5
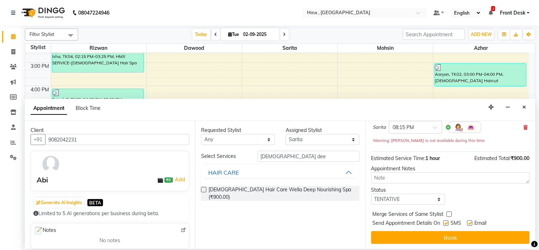
click at [445, 222] on input "checkbox" at bounding box center [445, 223] width 5 height 5
checkbox input "false"
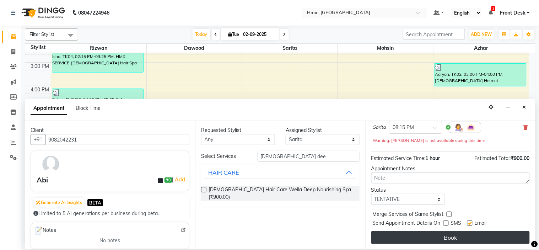
click at [437, 237] on button "Book" at bounding box center [450, 237] width 158 height 13
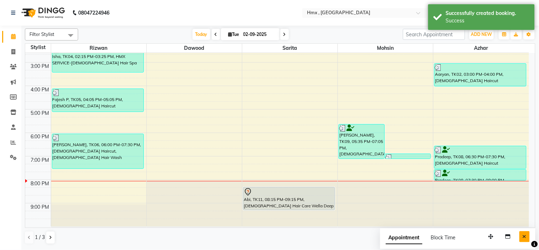
click at [524, 238] on icon "Close" at bounding box center [524, 236] width 4 height 5
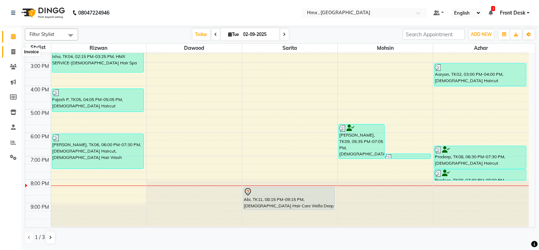
drag, startPoint x: 15, startPoint y: 50, endPoint x: 18, endPoint y: 53, distance: 4.3
click at [15, 50] on icon at bounding box center [13, 51] width 4 height 5
select select "service"
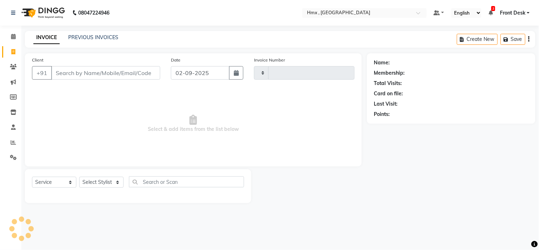
type input "1954"
select select "5711"
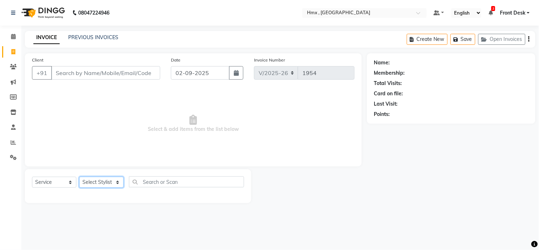
click at [104, 187] on select "Select Stylist [PERSON_NAME] [PERSON_NAME] Front Desk Kaikasha [PERSON_NAME] [P…" at bounding box center [101, 182] width 44 height 11
select select "39098"
click at [79, 177] on select "Select Stylist [PERSON_NAME] [PERSON_NAME] Front Desk Kaikasha [PERSON_NAME] [P…" at bounding box center [101, 182] width 44 height 11
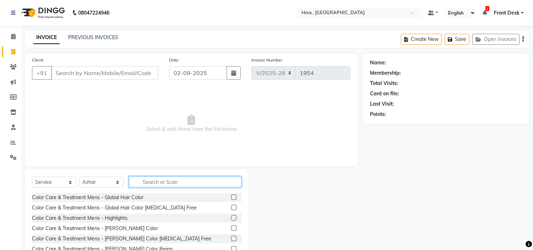
click at [178, 180] on input "text" at bounding box center [185, 181] width 113 height 11
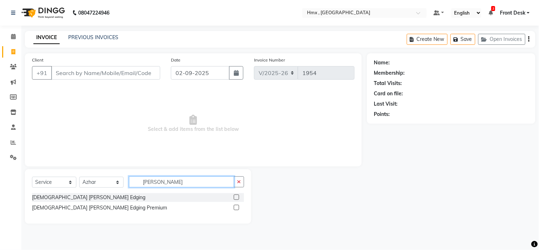
type input "[PERSON_NAME]"
click at [239, 195] on label at bounding box center [236, 196] width 5 height 5
click at [238, 195] on input "checkbox" at bounding box center [236, 197] width 5 height 5
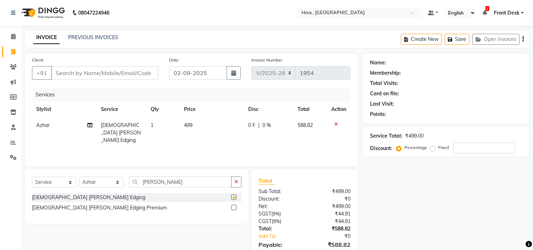
checkbox input "false"
drag, startPoint x: 175, startPoint y: 184, endPoint x: 124, endPoint y: 190, distance: 51.1
click at [124, 190] on div "Select Service Product Membership Package Voucher Prepaid Gift Card Select Styl…" at bounding box center [137, 184] width 210 height 17
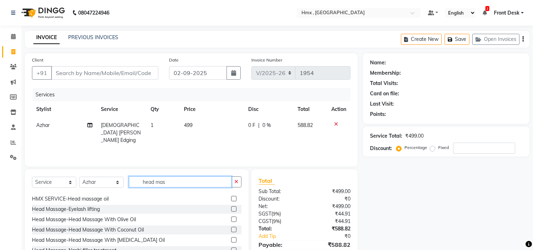
scroll to position [11, 0]
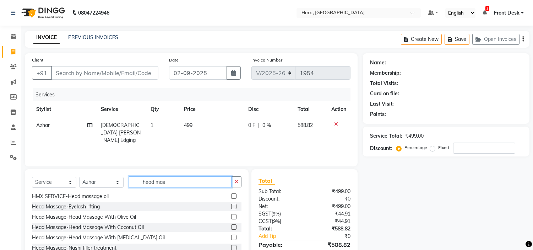
type input "head mas"
click at [231, 227] on label at bounding box center [233, 226] width 5 height 5
click at [231, 227] on input "checkbox" at bounding box center [233, 227] width 5 height 5
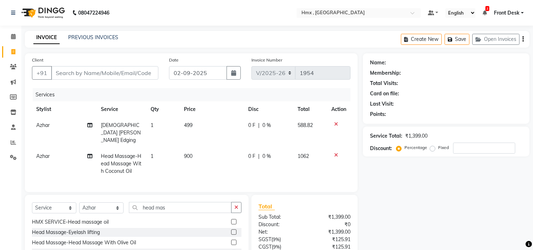
checkbox input "false"
click at [191, 153] on span "900" at bounding box center [188, 156] width 9 height 6
select select "39098"
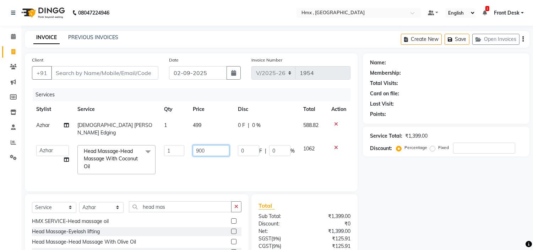
click at [200, 145] on input "900" at bounding box center [211, 150] width 37 height 11
click at [198, 145] on input "900" at bounding box center [211, 150] width 37 height 11
click at [199, 146] on input "00" at bounding box center [211, 150] width 37 height 11
click at [196, 145] on input "00" at bounding box center [211, 150] width 37 height 11
click at [193, 145] on input "00" at bounding box center [211, 150] width 37 height 11
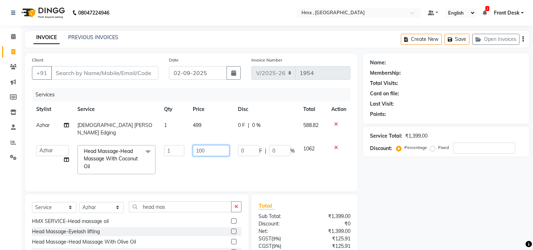
type input "1000"
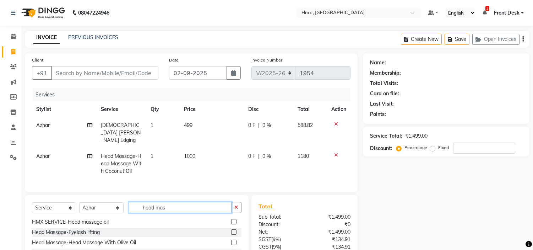
drag, startPoint x: 174, startPoint y: 205, endPoint x: 128, endPoint y: 207, distance: 46.6
click at [128, 207] on div "Select Service Product Membership Package Voucher Prepaid Gift Card Select Styl…" at bounding box center [137, 210] width 210 height 17
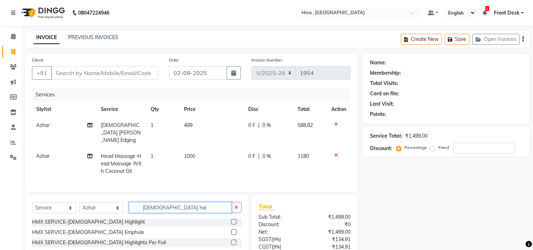
scroll to position [0, 0]
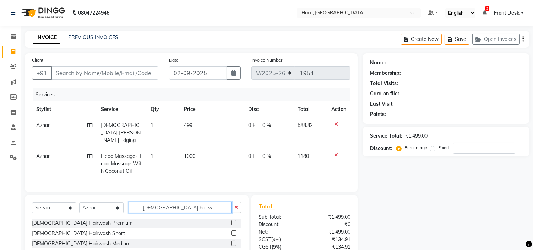
type input "[DEMOGRAPHIC_DATA] hairw"
click at [231, 220] on label at bounding box center [233, 222] width 5 height 5
click at [231, 221] on input "checkbox" at bounding box center [233, 223] width 5 height 5
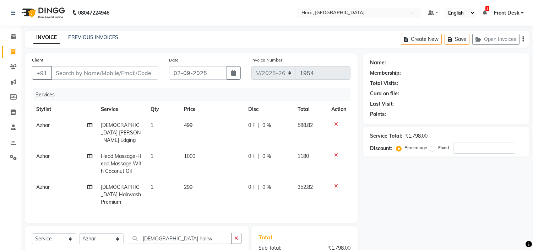
checkbox input "false"
click at [77, 75] on input "Client" at bounding box center [104, 72] width 107 height 13
click at [78, 74] on input "Client" at bounding box center [104, 72] width 107 height 13
type input "8"
type input "0"
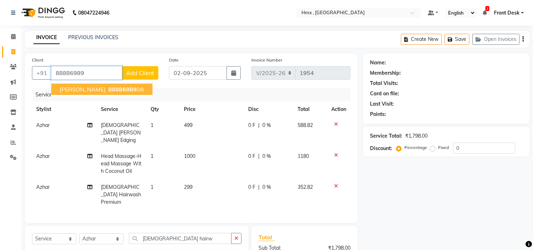
click at [82, 88] on span "[PERSON_NAME]" at bounding box center [83, 89] width 46 height 7
type input "8888698908"
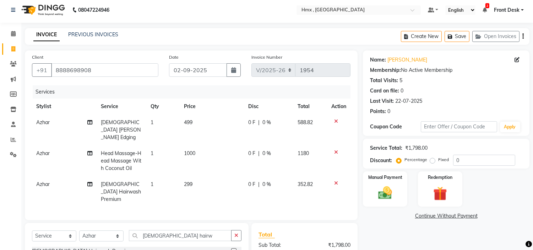
scroll to position [82, 0]
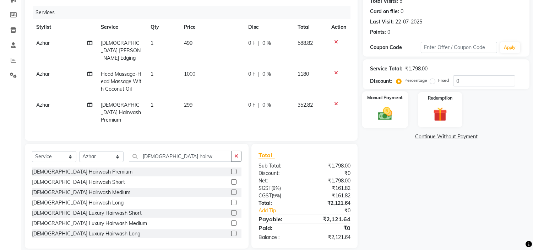
click at [391, 115] on img at bounding box center [385, 113] width 23 height 17
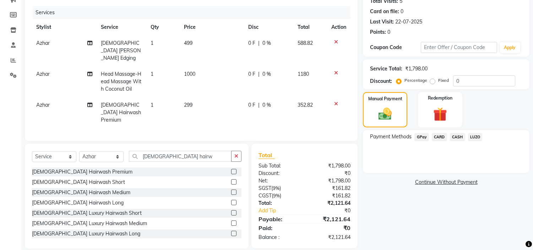
click at [452, 136] on span "CASH" at bounding box center [457, 137] width 15 height 8
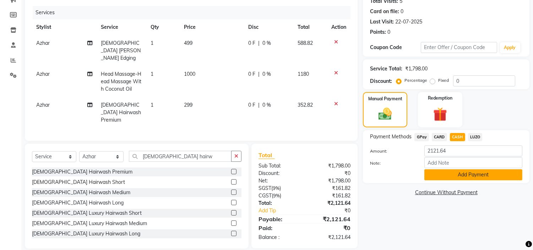
click at [455, 171] on button "Add Payment" at bounding box center [473, 174] width 98 height 11
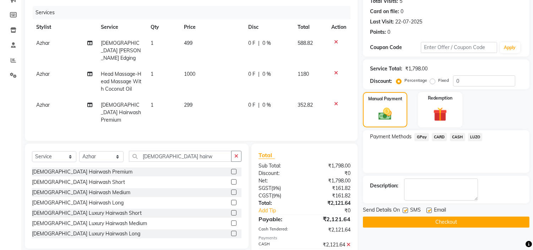
scroll to position [107, 0]
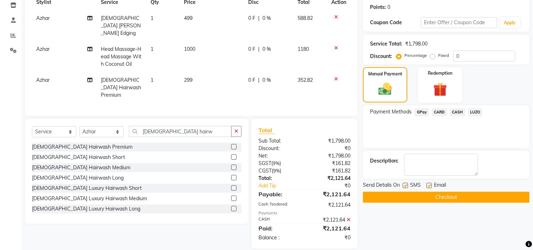
click at [406, 198] on button "Checkout" at bounding box center [446, 196] width 167 height 11
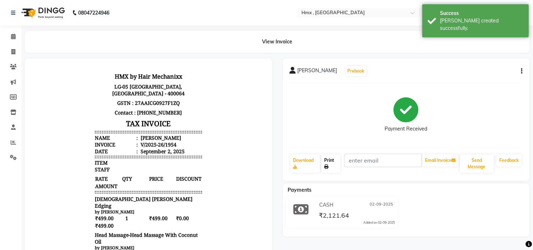
click at [328, 164] on icon at bounding box center [326, 166] width 4 height 4
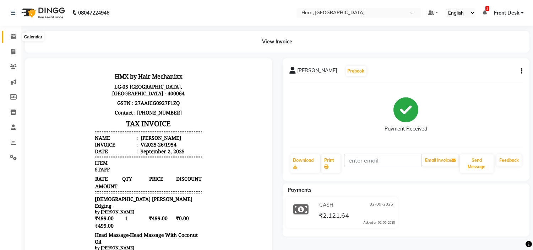
click at [13, 39] on icon at bounding box center [13, 36] width 5 height 5
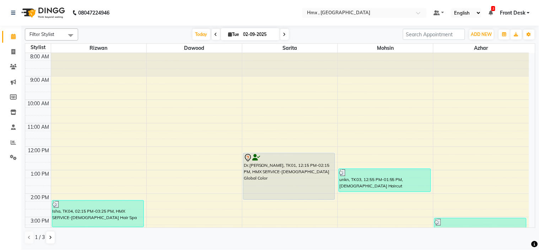
scroll to position [155, 0]
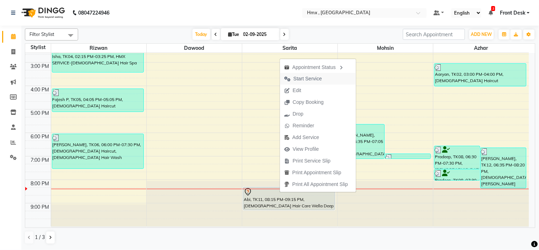
click at [327, 77] on button "Start Service" at bounding box center [318, 79] width 76 height 12
